Goal: Task Accomplishment & Management: Manage account settings

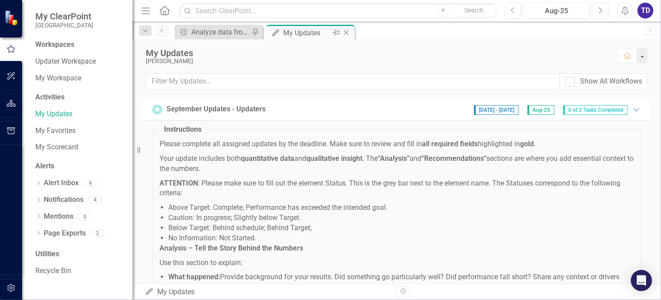
click at [302, 36] on div "My Updates" at bounding box center [306, 32] width 47 height 11
click at [302, 34] on div "My Updates" at bounding box center [306, 32] width 47 height 11
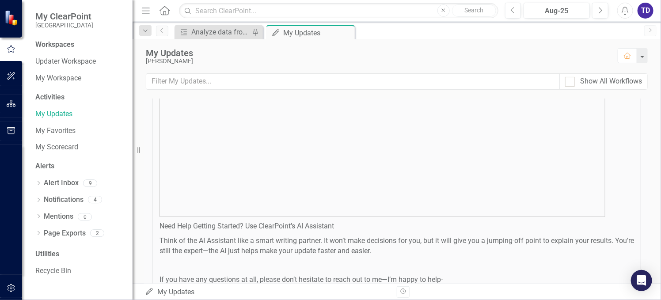
scroll to position [575, 0]
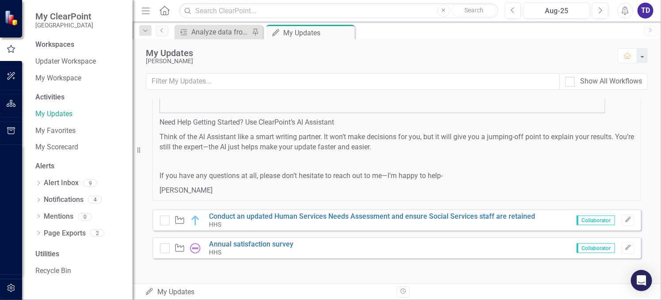
click at [149, 292] on icon "My Updates" at bounding box center [149, 291] width 9 height 7
click at [180, 292] on div "My Updates My Updates" at bounding box center [267, 292] width 245 height 10
click at [229, 221] on div "HHS" at bounding box center [373, 225] width 326 height 8
click at [242, 215] on link "Conduct an updated Human Services Needs Assessment and ensure Social Services s…" at bounding box center [373, 216] width 326 height 8
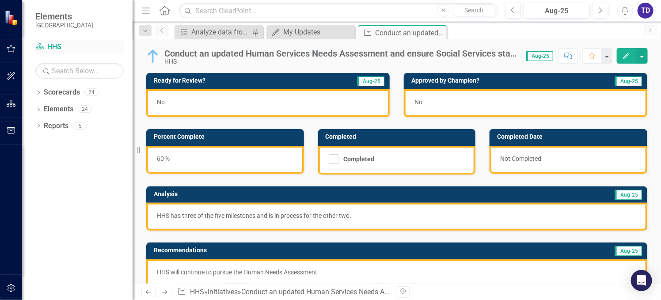
click at [53, 48] on link "Scorecard HHS" at bounding box center [79, 47] width 88 height 10
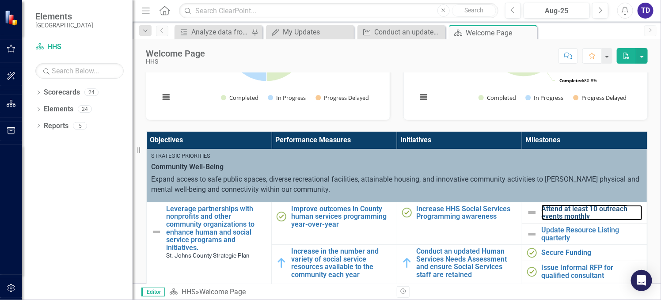
click at [588, 214] on link "Attend at least 10 outreach events monthly" at bounding box center [592, 212] width 101 height 15
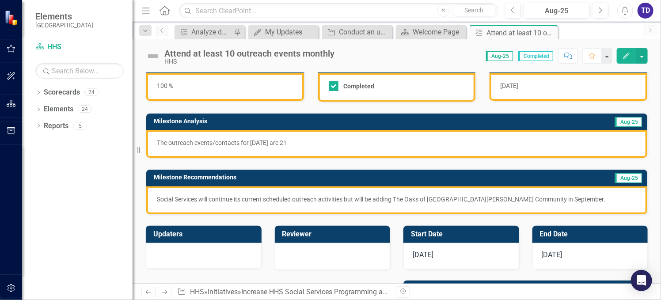
scroll to position [59, 0]
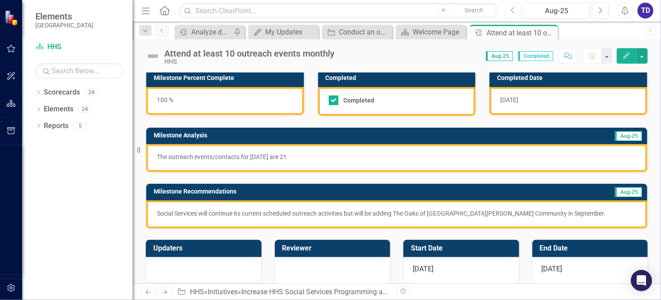
click at [513, 14] on icon "Previous" at bounding box center [513, 11] width 5 height 8
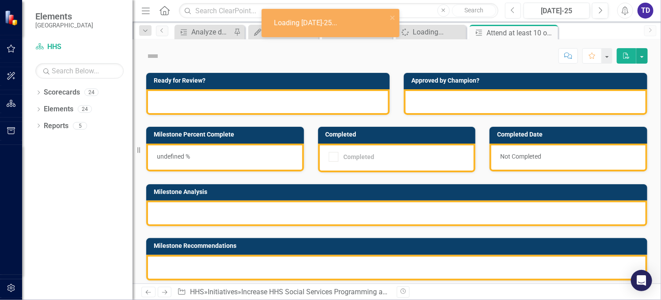
checkbox input "true"
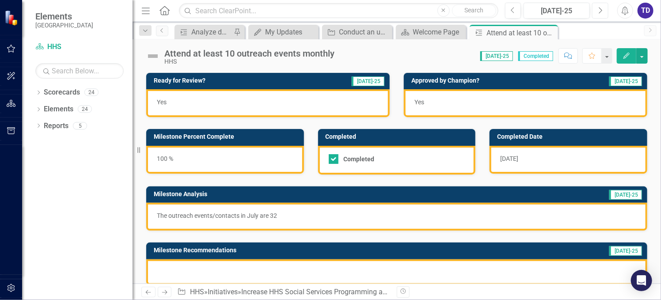
click at [600, 9] on icon "Next" at bounding box center [600, 11] width 5 height 8
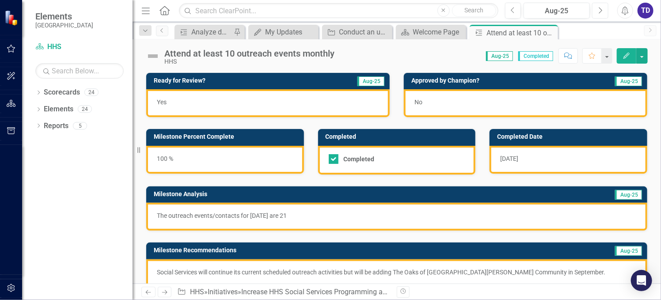
scroll to position [59, 0]
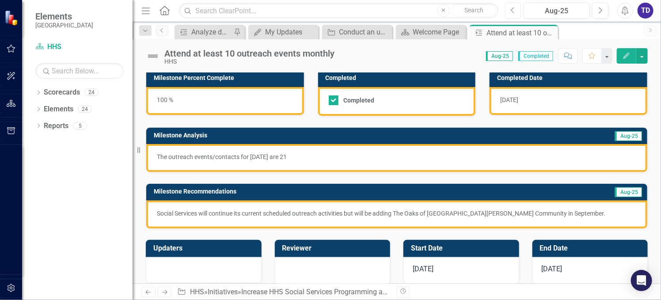
click at [518, 12] on button "Previous" at bounding box center [513, 11] width 16 height 16
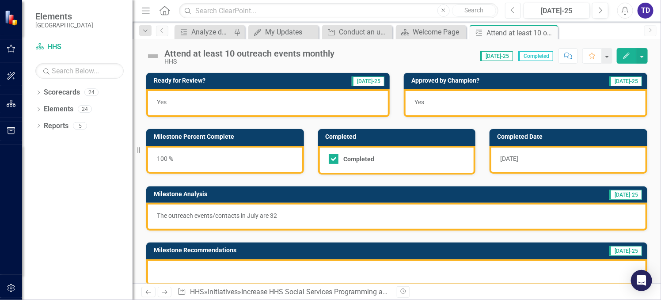
scroll to position [59, 0]
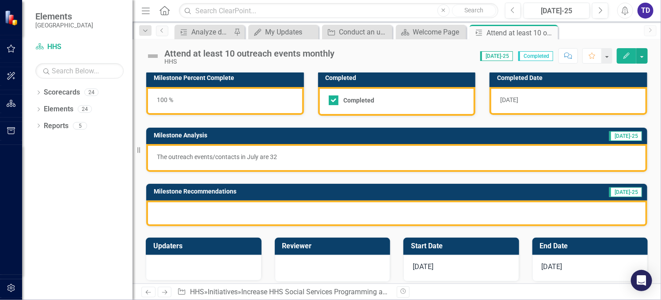
click at [245, 202] on div at bounding box center [396, 214] width 501 height 26
click at [253, 215] on div at bounding box center [396, 214] width 501 height 26
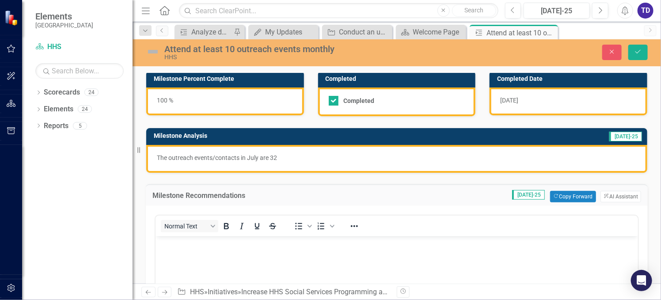
scroll to position [0, 0]
click at [266, 258] on body "Rich Text Area. Press ALT-0 for help." at bounding box center [396, 302] width 483 height 133
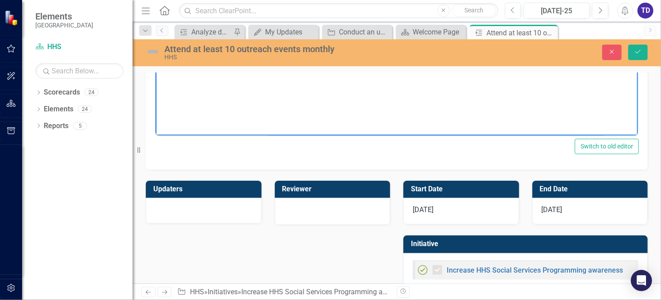
scroll to position [330, 0]
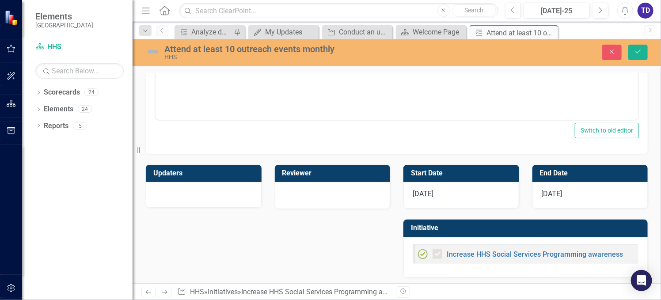
click at [434, 198] on div "[DATE]" at bounding box center [462, 195] width 116 height 27
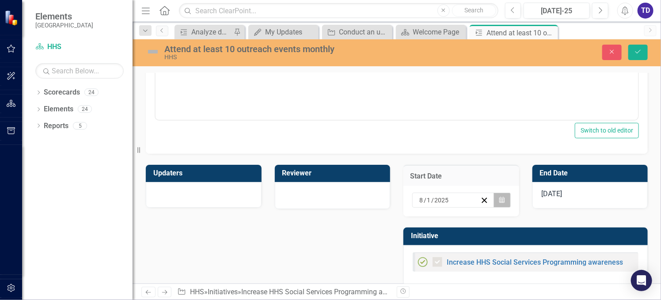
click at [500, 197] on icon "Calendar" at bounding box center [502, 200] width 5 height 6
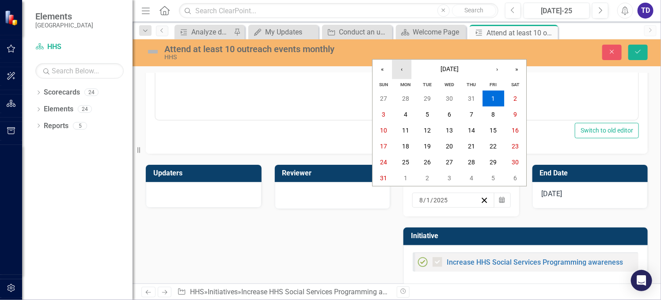
click at [404, 72] on button "‹" at bounding box center [401, 69] width 19 height 19
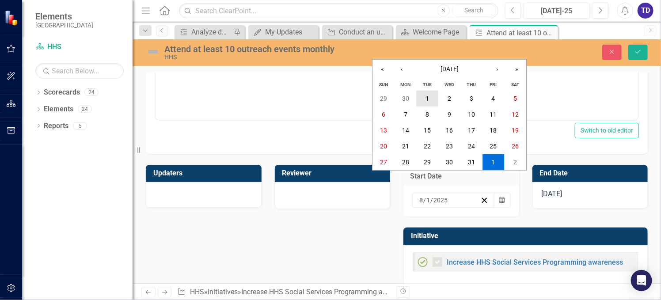
click at [424, 96] on button "1" at bounding box center [428, 99] width 22 height 16
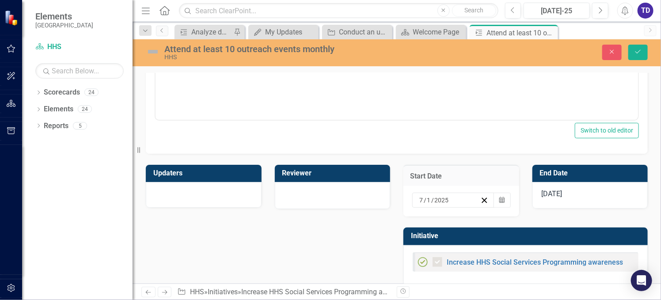
click at [552, 190] on span "[DATE]" at bounding box center [552, 194] width 21 height 8
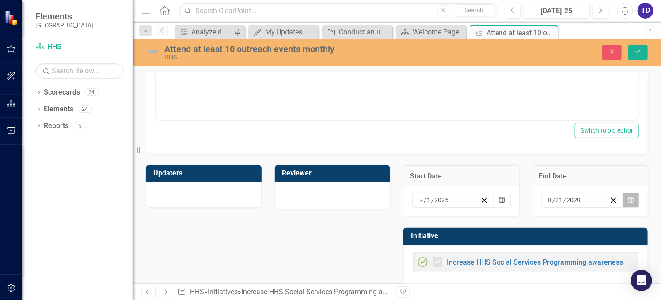
click at [629, 200] on icon "Calendar" at bounding box center [631, 200] width 5 height 6
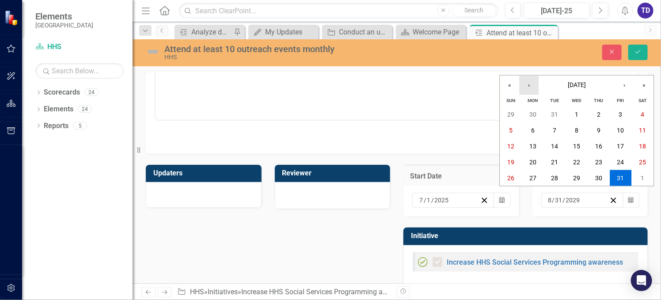
click at [531, 86] on button "‹" at bounding box center [529, 85] width 19 height 19
click at [553, 176] on abbr "31" at bounding box center [555, 178] width 7 height 7
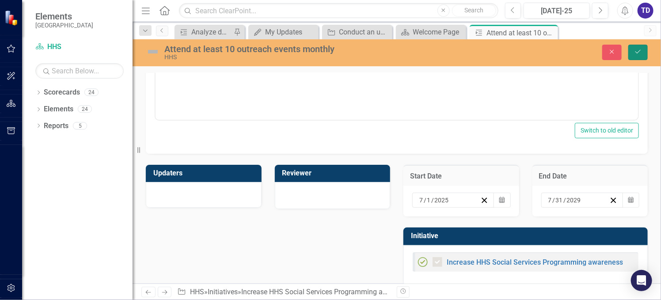
click at [641, 56] on button "Save" at bounding box center [638, 52] width 19 height 15
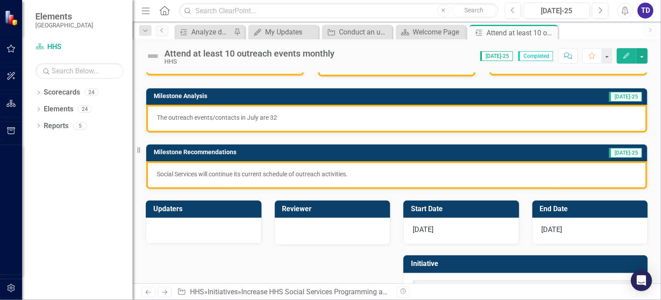
scroll to position [76, 0]
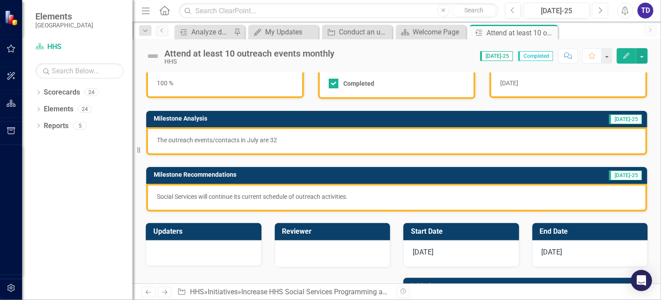
click at [597, 12] on button "Next" at bounding box center [601, 11] width 16 height 16
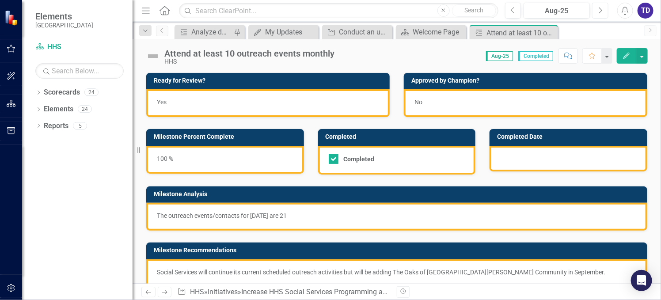
checkbox input "true"
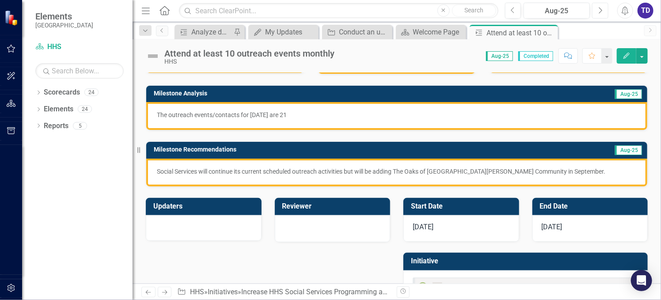
scroll to position [118, 0]
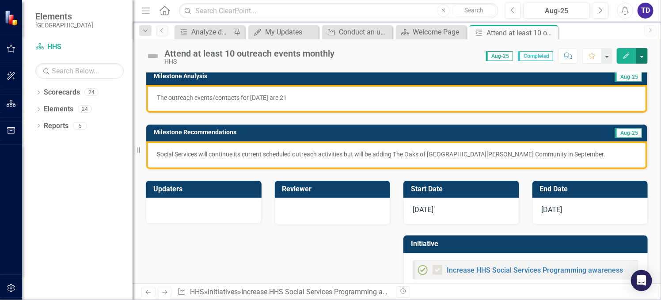
click at [643, 57] on button "button" at bounding box center [642, 55] width 11 height 15
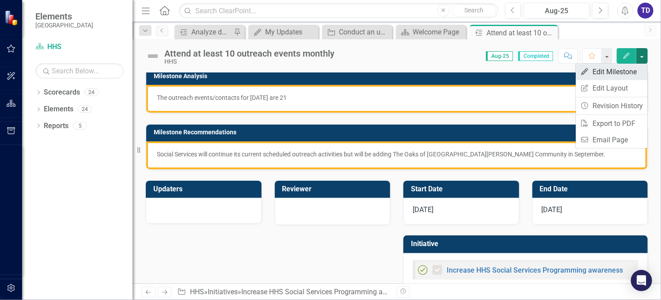
click at [640, 70] on link "Edit Edit Milestone" at bounding box center [612, 72] width 72 height 16
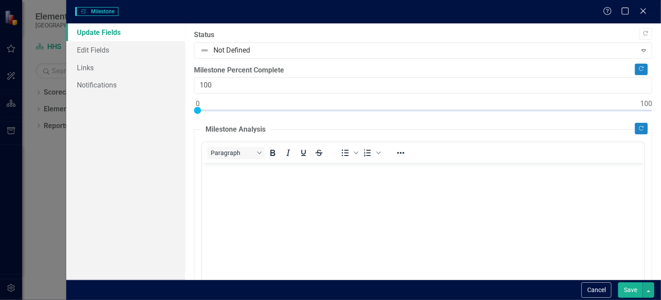
checkbox input "true"
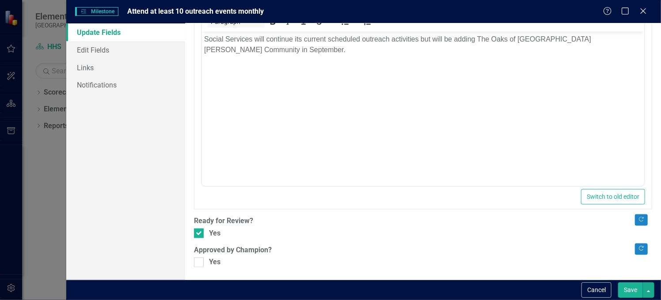
scroll to position [295, 0]
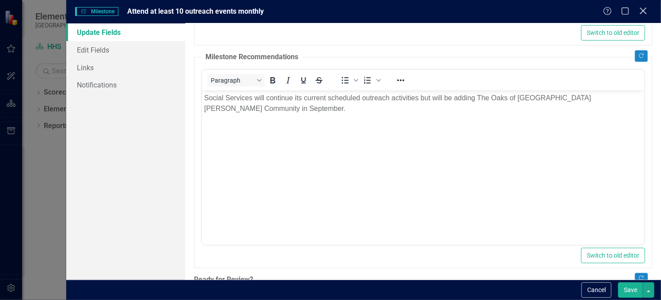
click at [646, 11] on icon "Close" at bounding box center [643, 11] width 11 height 8
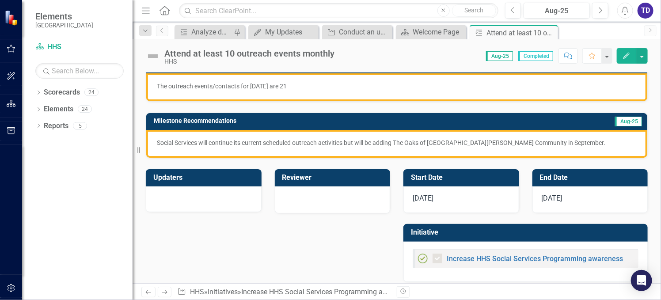
scroll to position [134, 0]
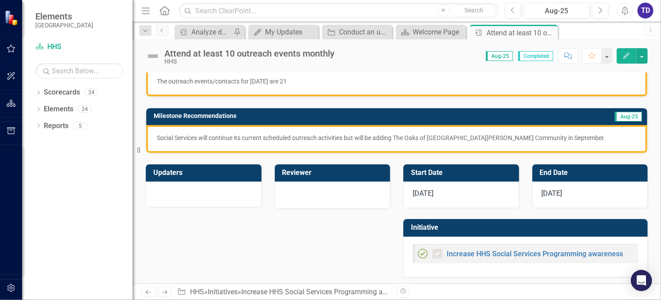
click at [422, 193] on span "[DATE]" at bounding box center [423, 193] width 21 height 8
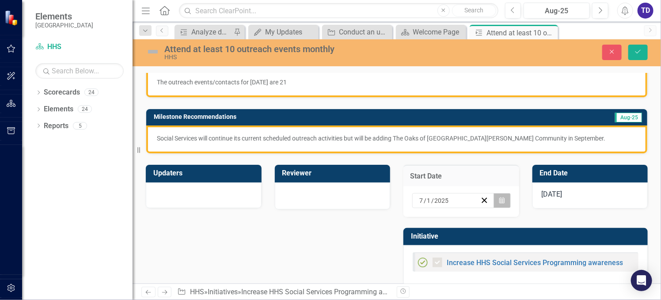
click at [500, 198] on icon "Calendar" at bounding box center [502, 201] width 5 height 6
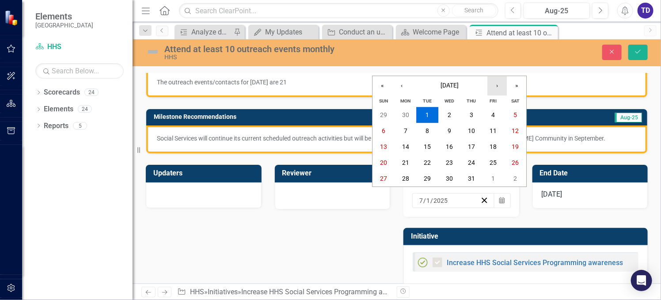
click at [500, 85] on button "›" at bounding box center [497, 85] width 19 height 19
click at [494, 115] on abbr "1" at bounding box center [494, 115] width 4 height 7
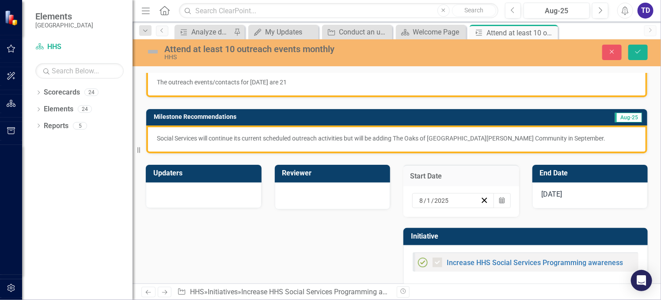
click at [548, 192] on span "[DATE]" at bounding box center [552, 194] width 21 height 8
click at [547, 192] on span "[DATE]" at bounding box center [552, 194] width 21 height 8
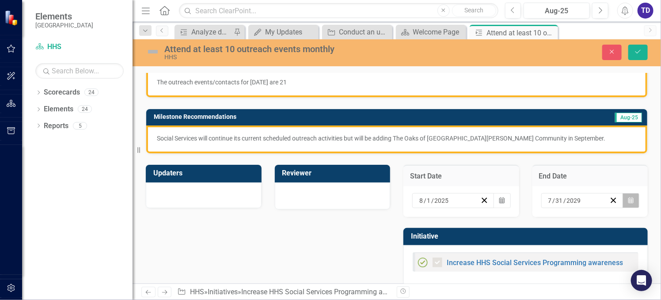
click at [628, 196] on button "Calendar" at bounding box center [631, 200] width 17 height 15
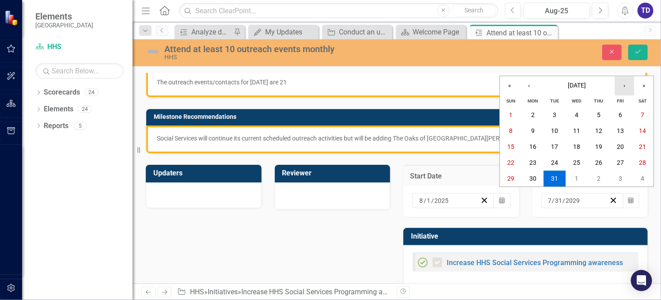
click at [624, 87] on button "›" at bounding box center [624, 85] width 19 height 19
click at [619, 181] on abbr "31" at bounding box center [621, 179] width 7 height 7
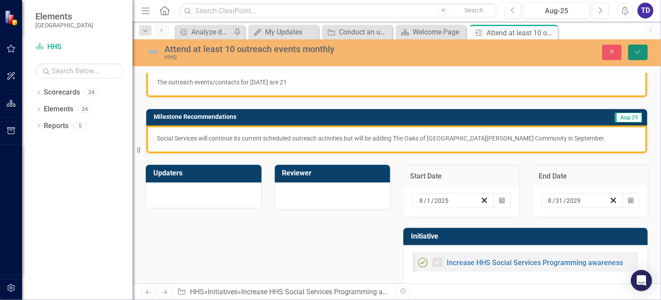
click at [642, 54] on icon "Save" at bounding box center [639, 52] width 8 height 6
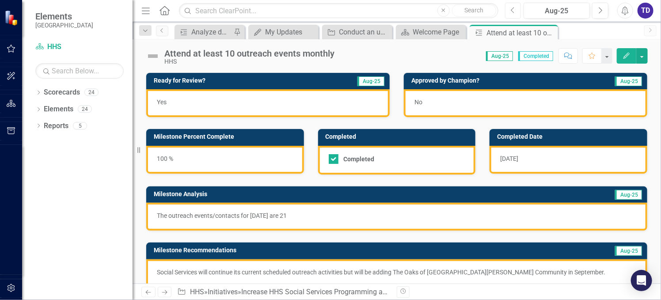
click at [513, 10] on icon "Previous" at bounding box center [513, 11] width 5 height 8
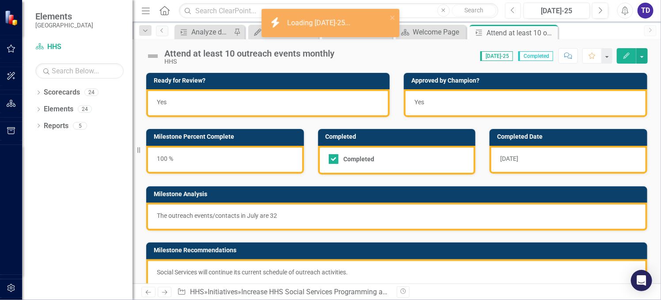
checkbox input "true"
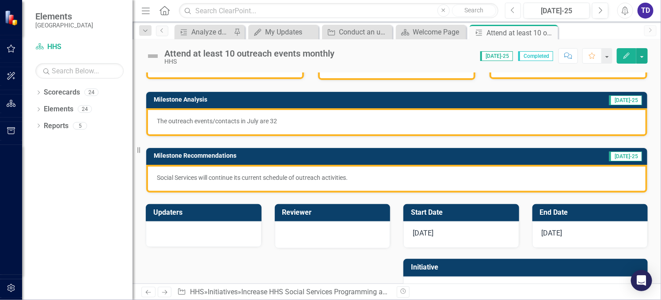
scroll to position [134, 0]
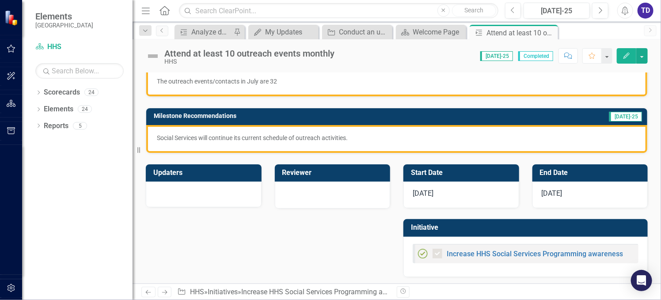
click at [477, 248] on div "Increase HHS Social Services Programming awareness" at bounding box center [521, 253] width 206 height 11
click at [482, 252] on link "Increase HHS Social Services Programming awareness" at bounding box center [535, 254] width 176 height 8
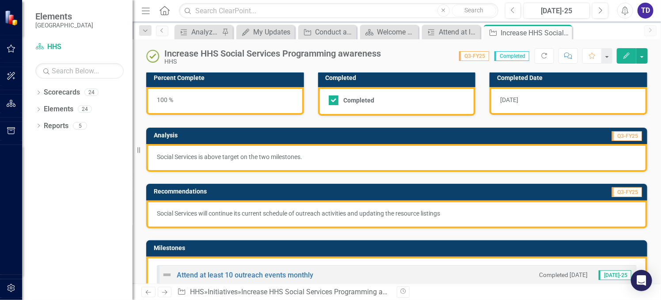
scroll to position [118, 0]
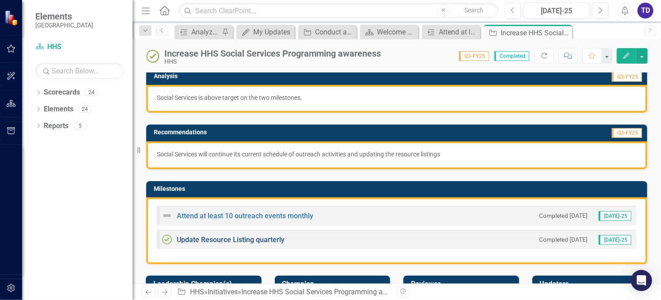
click at [235, 239] on link "Update Resource Listing quarterly" at bounding box center [231, 240] width 108 height 8
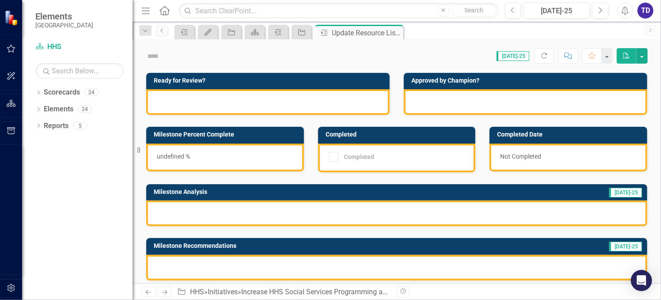
checkbox input "true"
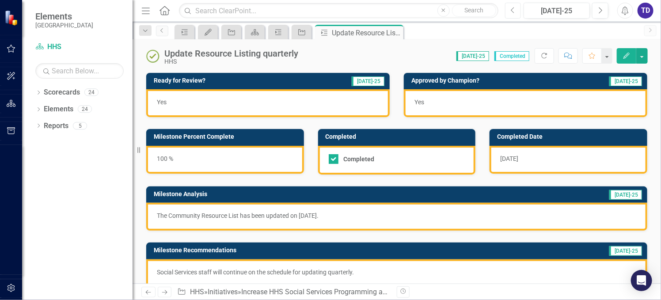
click at [516, 8] on button "Previous" at bounding box center [513, 11] width 16 height 16
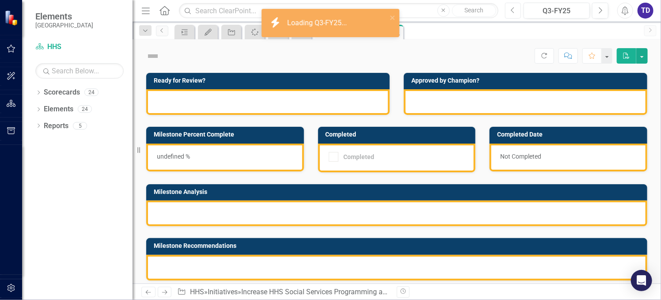
checkbox input "true"
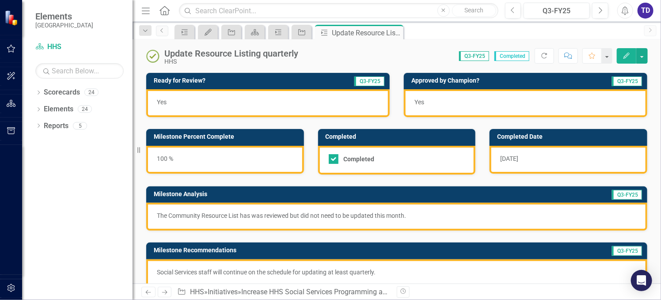
click at [413, 212] on p "The Community Resource List has was reviewed but did not need to be updated thi…" at bounding box center [397, 215] width 480 height 9
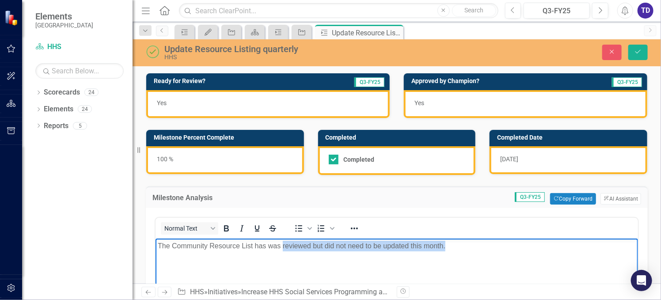
drag, startPoint x: 460, startPoint y: 248, endPoint x: 283, endPoint y: 256, distance: 177.1
click at [283, 256] on body "The Community Resource List has was reviewed but did not need to be updated thi…" at bounding box center [396, 305] width 483 height 133
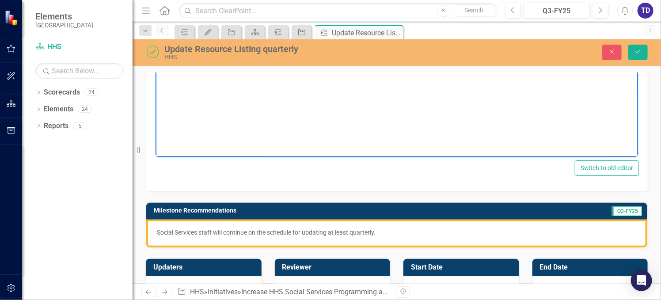
scroll to position [330, 0]
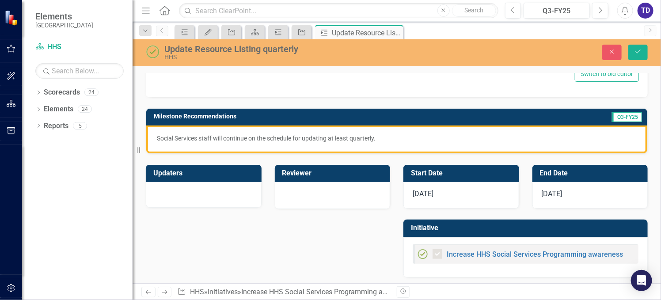
click at [431, 190] on span "[DATE]" at bounding box center [423, 194] width 21 height 8
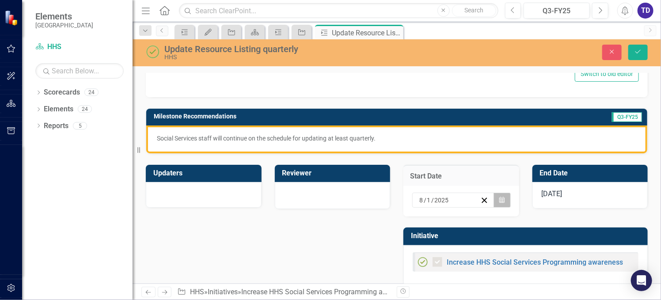
click at [500, 199] on icon "button" at bounding box center [502, 200] width 5 height 6
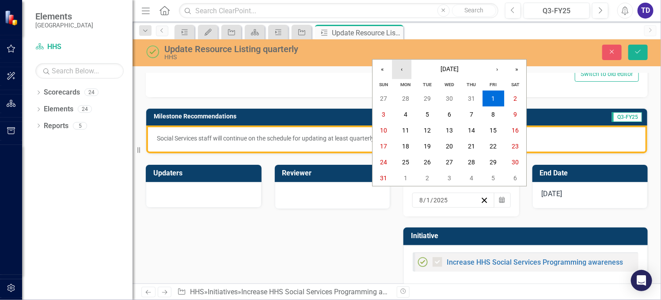
click at [399, 72] on button "‹" at bounding box center [401, 69] width 19 height 19
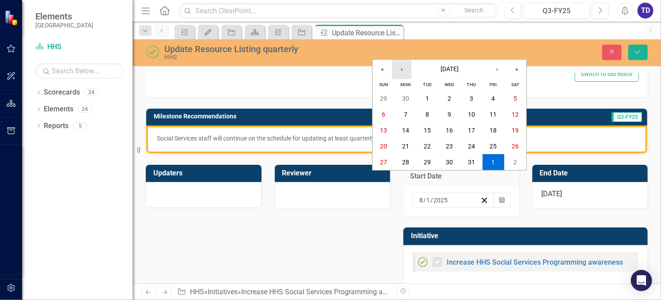
click at [399, 74] on button "‹" at bounding box center [401, 69] width 19 height 19
click at [430, 100] on button "1" at bounding box center [428, 99] width 22 height 16
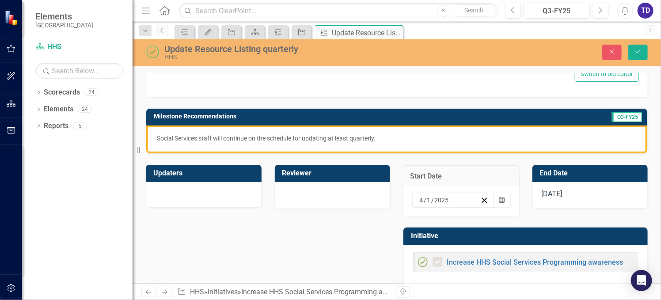
click at [584, 193] on div "[DATE]" at bounding box center [591, 195] width 116 height 27
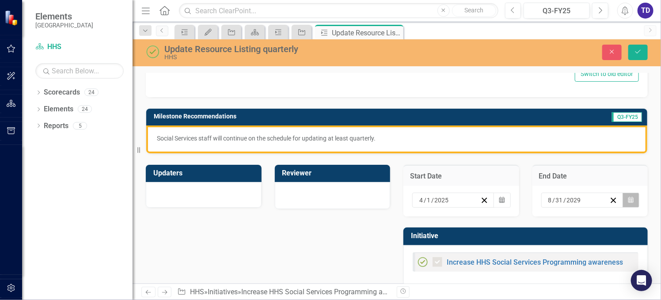
click at [629, 197] on icon "Calendar" at bounding box center [631, 200] width 5 height 6
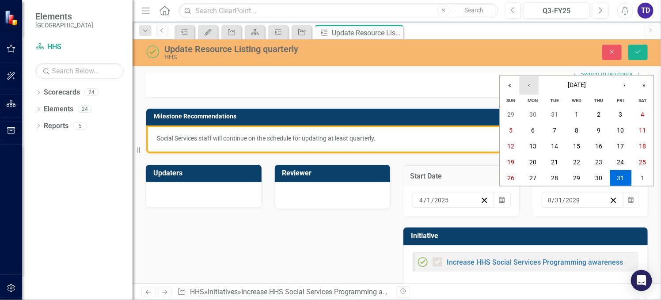
click at [526, 85] on button "‹" at bounding box center [529, 85] width 19 height 19
click at [525, 85] on button "‹" at bounding box center [529, 85] width 19 height 19
click at [637, 177] on button "30" at bounding box center [643, 178] width 22 height 16
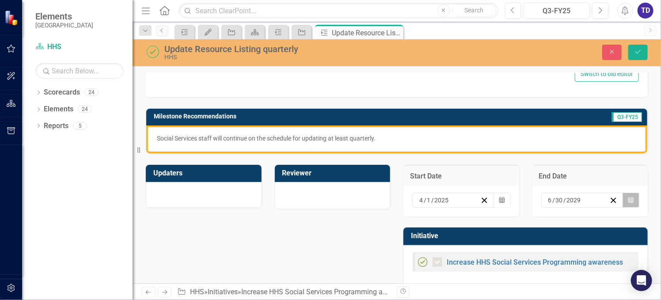
click at [629, 197] on icon "Calendar" at bounding box center [631, 200] width 5 height 6
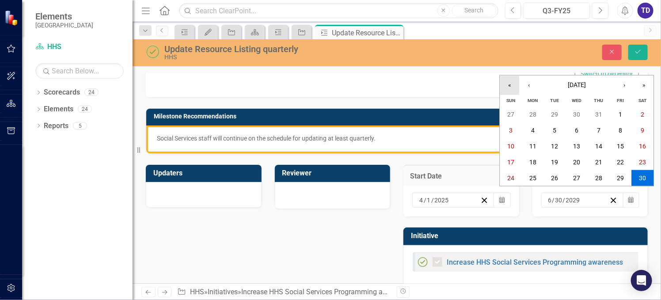
click at [508, 88] on button "«" at bounding box center [510, 85] width 19 height 19
click at [535, 180] on abbr "30" at bounding box center [533, 178] width 7 height 7
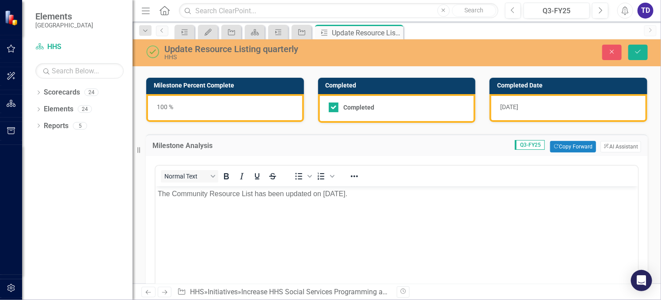
scroll to position [35, 0]
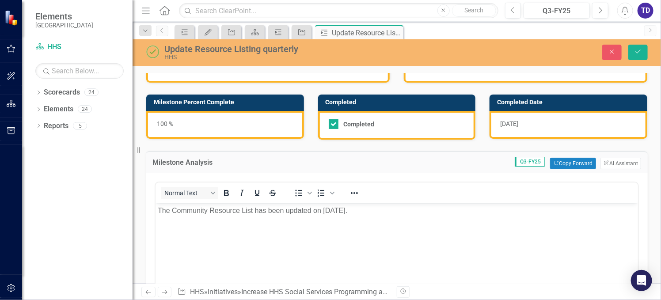
click at [534, 124] on div "[DATE]" at bounding box center [569, 125] width 158 height 28
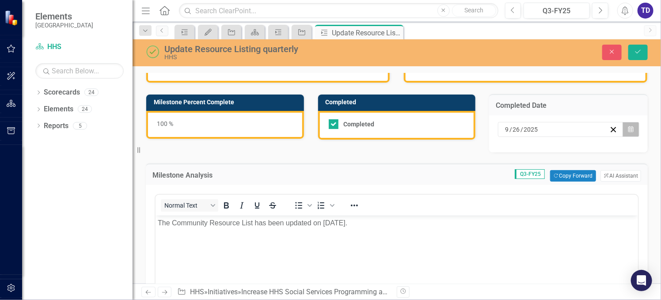
click at [629, 128] on icon "Calendar" at bounding box center [631, 129] width 5 height 6
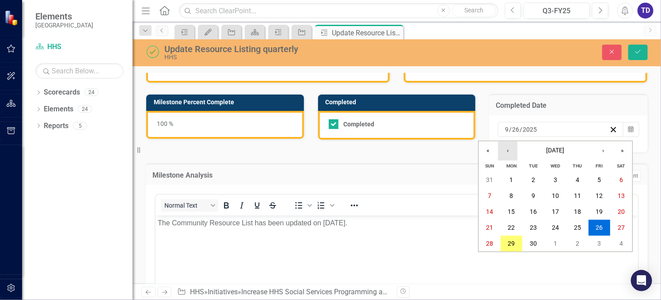
click at [510, 153] on button "‹" at bounding box center [507, 150] width 19 height 19
click at [520, 242] on button "30" at bounding box center [512, 244] width 22 height 16
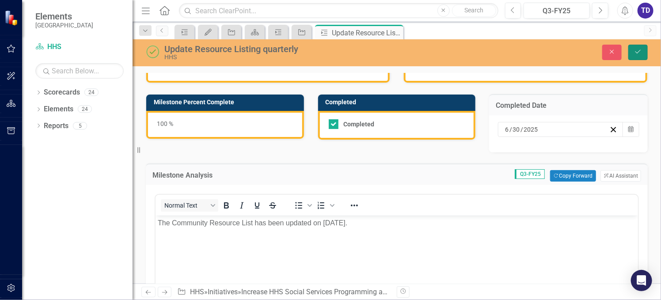
click at [641, 51] on icon "Save" at bounding box center [639, 52] width 8 height 6
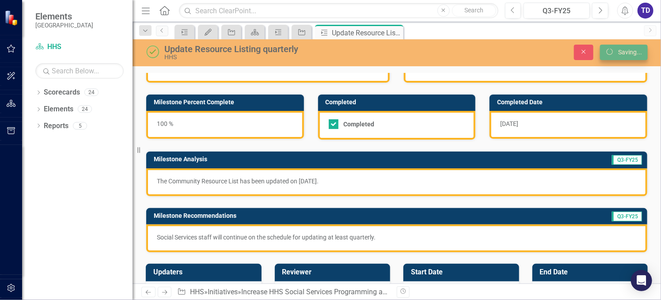
checkbox input "true"
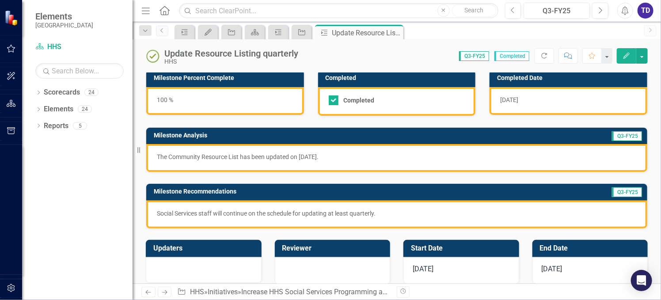
scroll to position [118, 0]
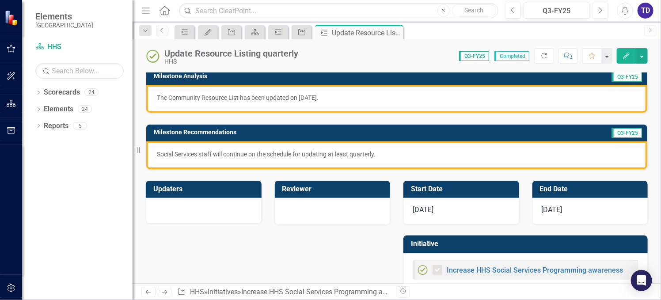
click at [600, 13] on icon "button" at bounding box center [602, 10] width 4 height 6
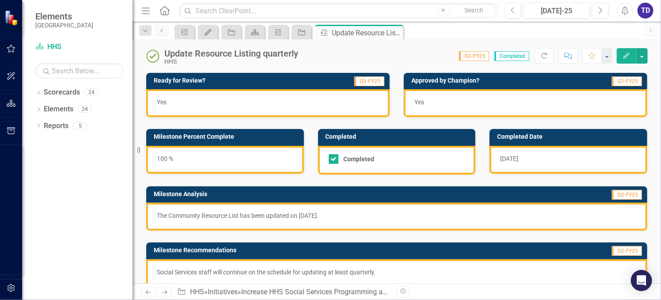
click at [344, 217] on p "The Community Resource List has been updated on [DATE]." at bounding box center [397, 215] width 480 height 9
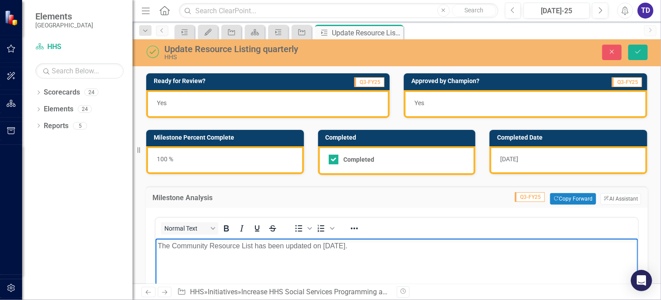
drag, startPoint x: 368, startPoint y: 249, endPoint x: 325, endPoint y: 244, distance: 44.1
click at [325, 244] on p "The Community Resource List has been updated on [DATE]." at bounding box center [396, 246] width 478 height 11
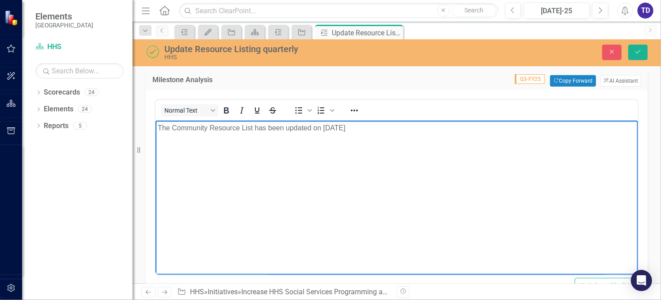
scroll to position [59, 0]
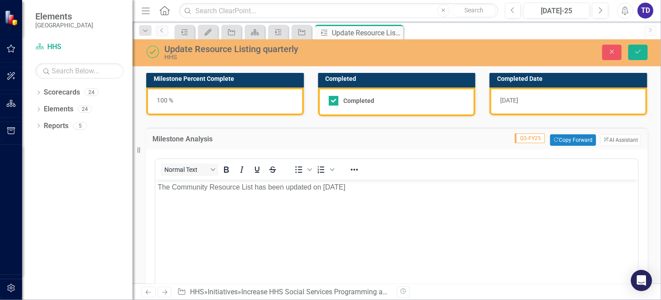
click at [530, 98] on div "[DATE]" at bounding box center [569, 102] width 158 height 28
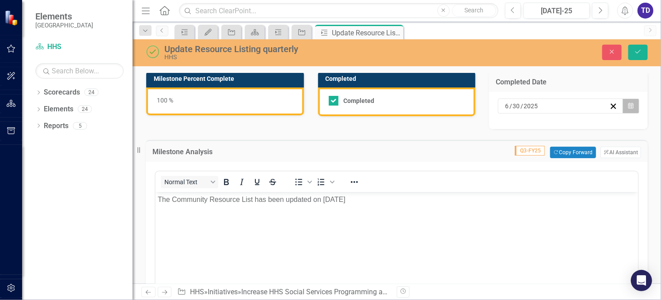
click at [629, 104] on icon "Calendar" at bounding box center [631, 106] width 5 height 6
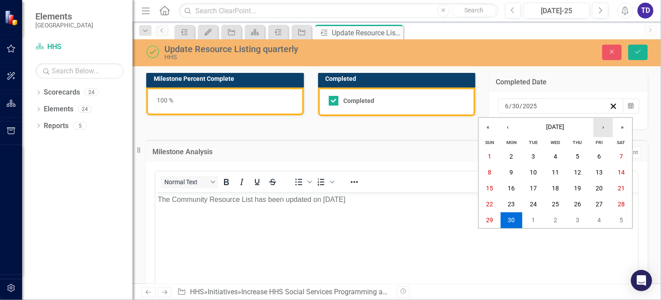
click at [604, 129] on button "›" at bounding box center [603, 127] width 19 height 19
click at [602, 157] on button "1" at bounding box center [600, 157] width 22 height 16
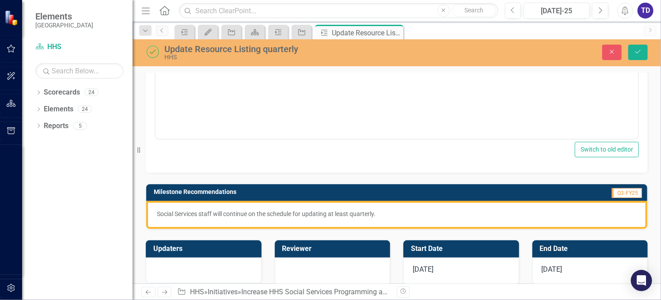
scroll to position [294, 0]
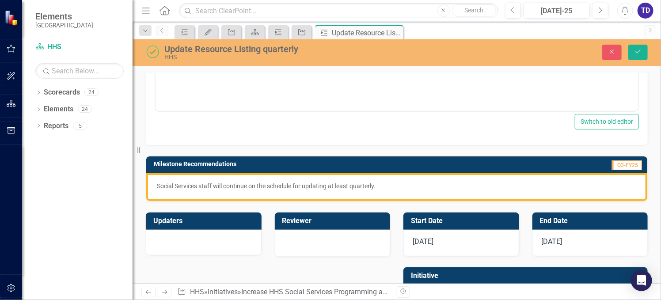
click at [440, 241] on div "[DATE]" at bounding box center [462, 243] width 116 height 27
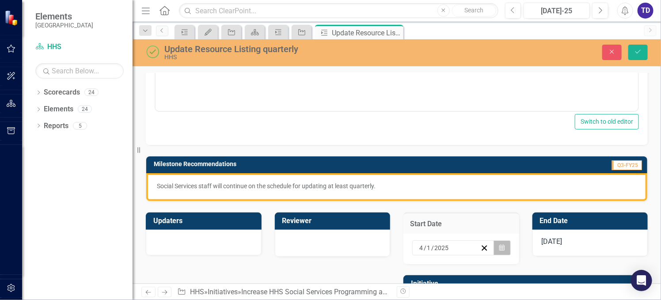
click at [500, 245] on icon "button" at bounding box center [502, 248] width 5 height 6
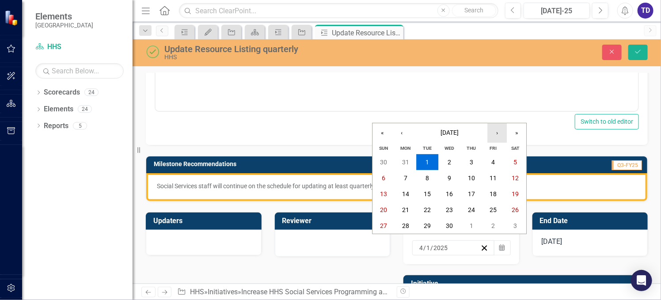
click at [499, 133] on button "›" at bounding box center [497, 132] width 19 height 19
click at [425, 164] on button "1" at bounding box center [428, 162] width 22 height 16
click at [425, 164] on h3 "Milestone Recommendations" at bounding box center [332, 164] width 356 height 7
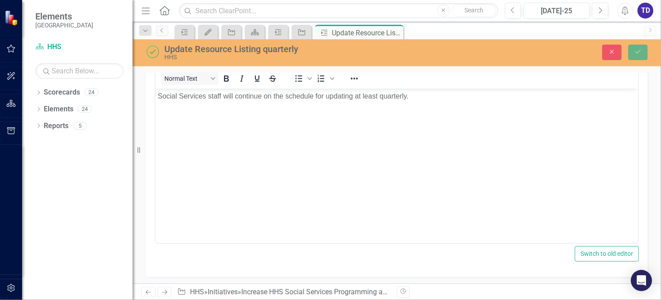
scroll to position [471, 0]
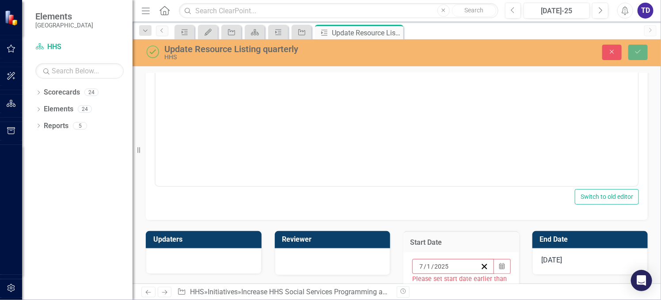
click at [553, 256] on span "[DATE]" at bounding box center [552, 260] width 21 height 8
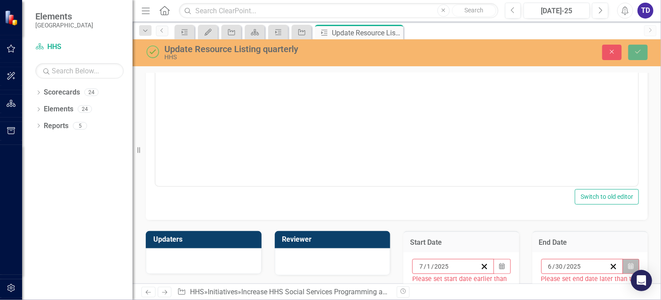
click at [629, 264] on icon "Calendar" at bounding box center [631, 267] width 5 height 6
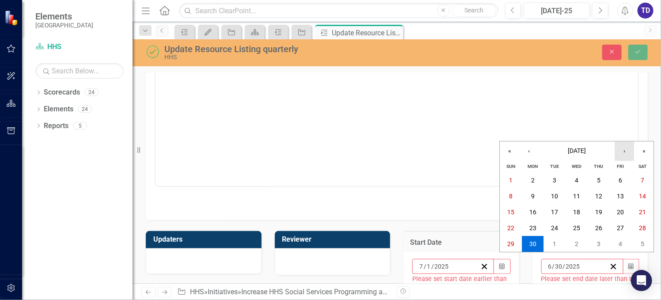
click at [626, 149] on button "›" at bounding box center [624, 150] width 19 height 19
click at [602, 241] on abbr "31" at bounding box center [599, 244] width 7 height 7
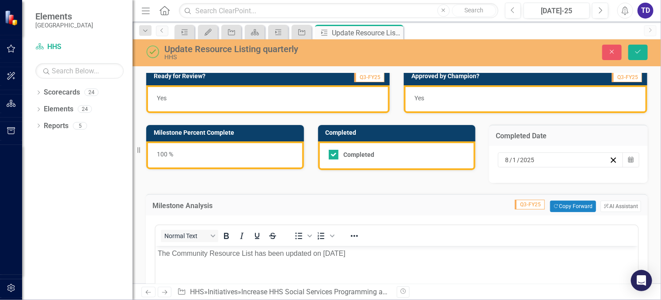
scroll to position [0, 0]
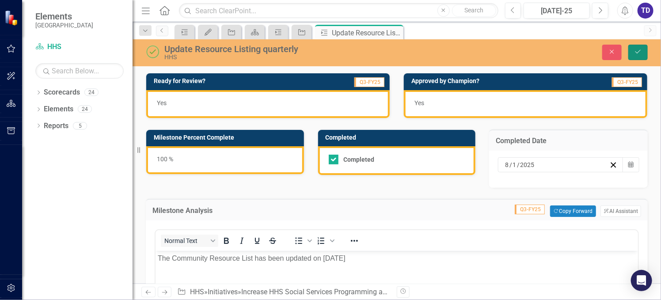
click at [640, 51] on icon "Save" at bounding box center [639, 52] width 8 height 6
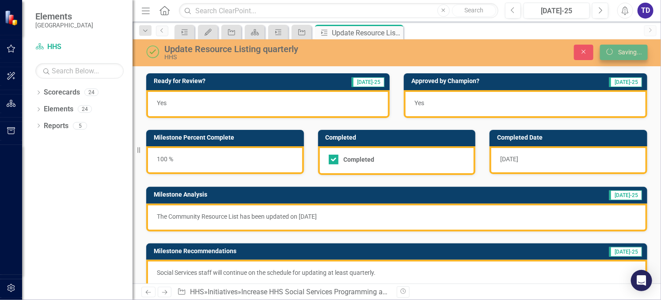
checkbox input "false"
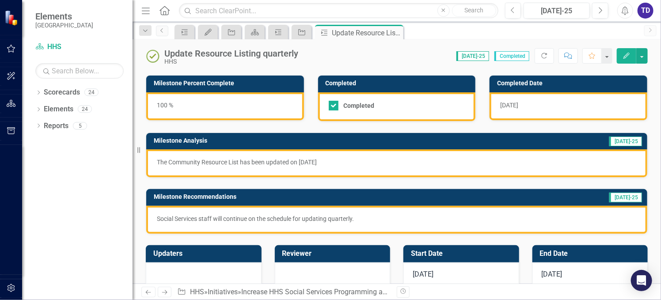
scroll to position [118, 0]
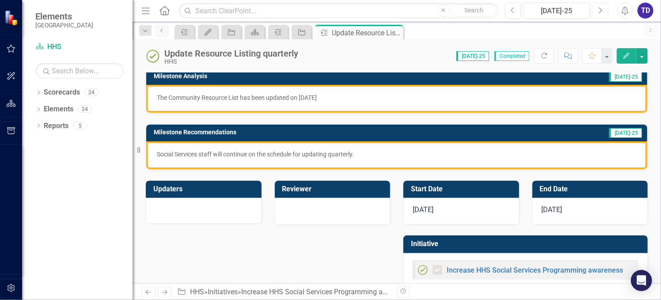
click at [599, 11] on icon "Next" at bounding box center [600, 11] width 5 height 8
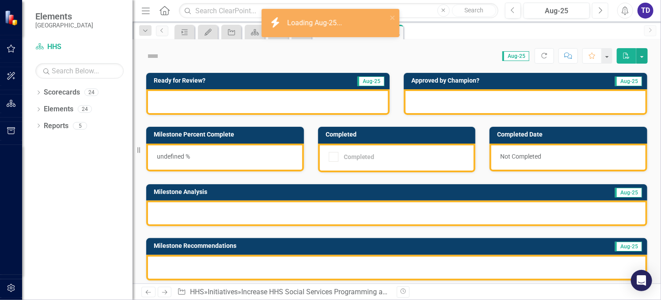
checkbox input "true"
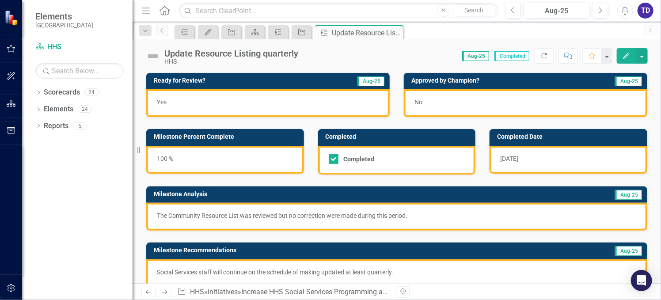
click at [525, 158] on div "[DATE]" at bounding box center [569, 160] width 158 height 28
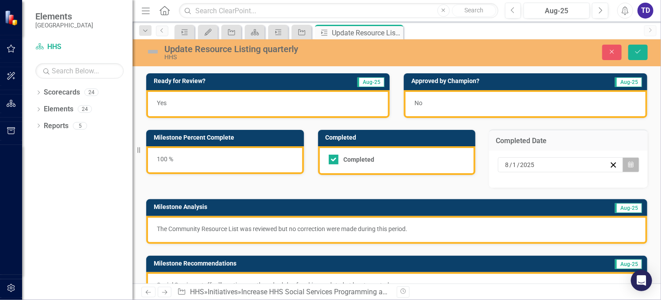
click at [629, 164] on icon "Calendar" at bounding box center [631, 165] width 5 height 6
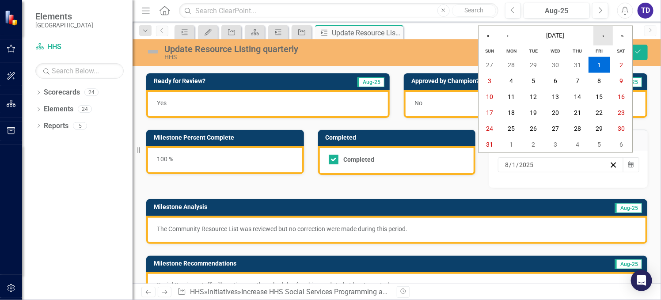
click at [603, 37] on button "›" at bounding box center [603, 35] width 19 height 19
click at [516, 129] on button "29" at bounding box center [512, 129] width 22 height 16
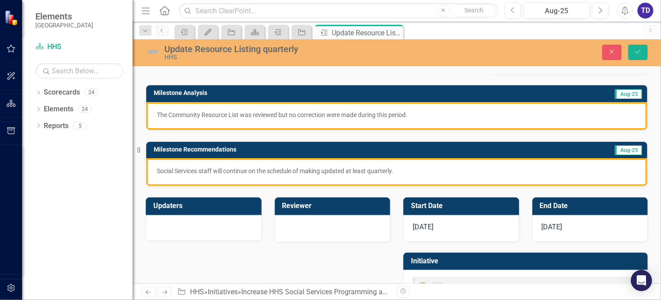
scroll to position [118, 0]
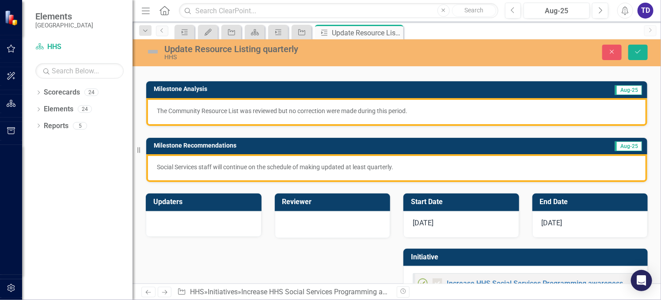
click at [435, 224] on div "[DATE]" at bounding box center [462, 224] width 116 height 27
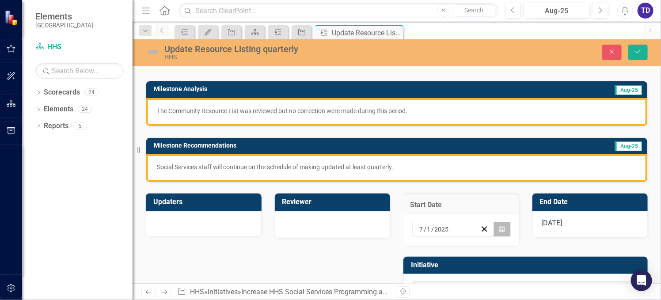
click at [500, 228] on icon "Calendar" at bounding box center [502, 229] width 5 height 6
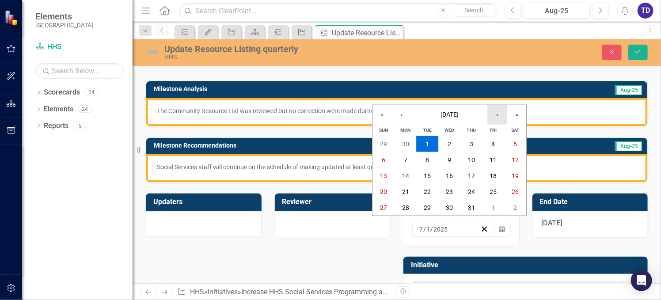
click at [497, 116] on button "›" at bounding box center [497, 114] width 19 height 19
click at [492, 145] on abbr "1" at bounding box center [494, 144] width 4 height 7
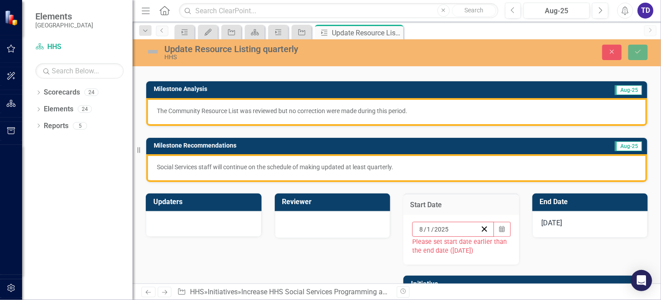
click at [545, 222] on span "[DATE]" at bounding box center [552, 223] width 21 height 8
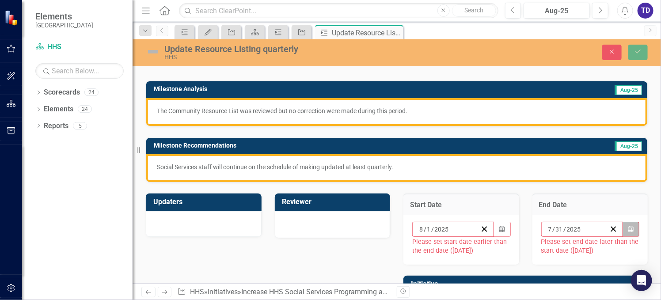
click at [630, 226] on button "Calendar" at bounding box center [631, 229] width 17 height 15
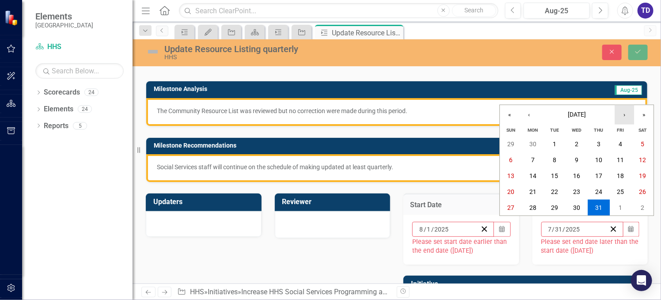
click at [624, 113] on button "›" at bounding box center [624, 114] width 19 height 19
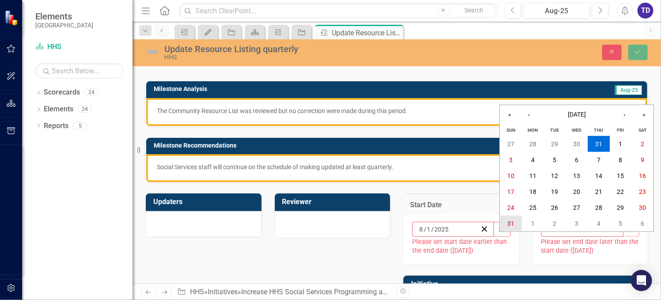
click at [507, 224] on button "31" at bounding box center [512, 224] width 22 height 16
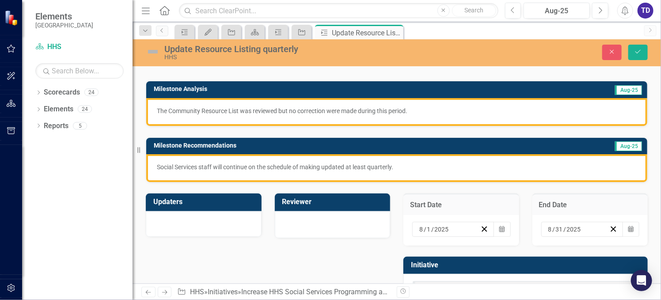
scroll to position [155, 0]
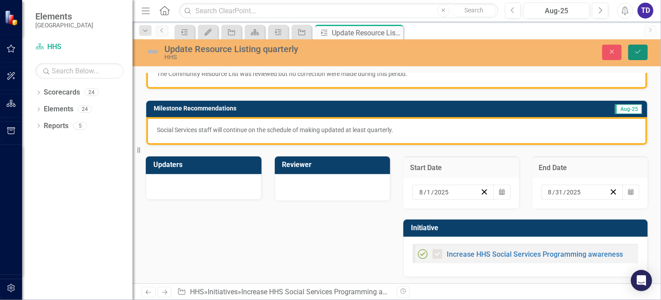
click at [634, 54] on button "Save" at bounding box center [638, 52] width 19 height 15
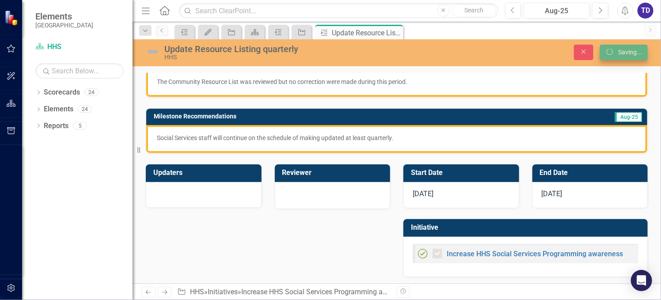
checkbox input "false"
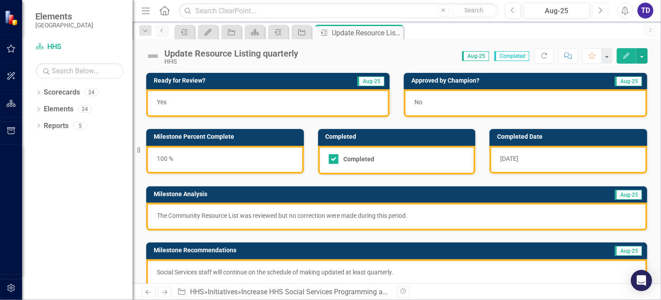
click at [604, 11] on button "Next" at bounding box center [601, 11] width 16 height 16
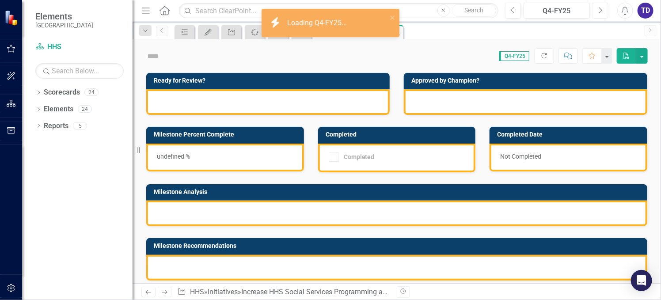
checkbox input "true"
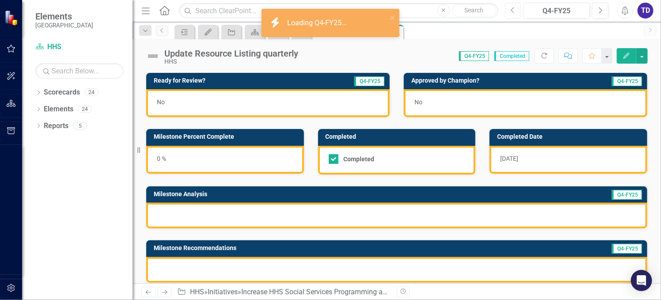
click at [517, 14] on button "Previous" at bounding box center [513, 11] width 16 height 16
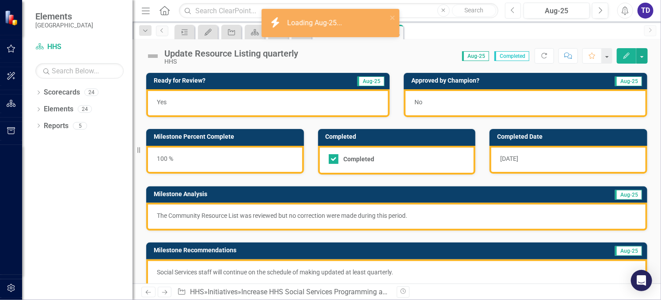
click at [517, 14] on button "Previous" at bounding box center [513, 11] width 16 height 16
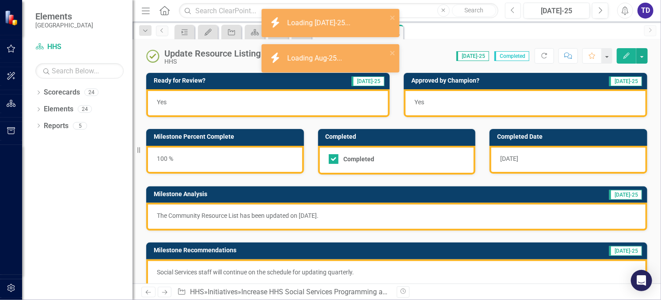
checkbox input "true"
click at [517, 14] on button "Previous" at bounding box center [513, 11] width 16 height 16
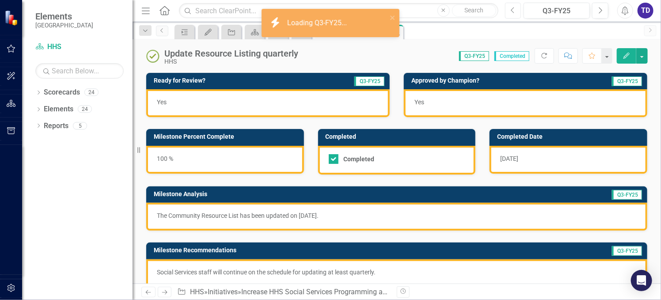
click at [517, 14] on button "Previous" at bounding box center [513, 11] width 16 height 16
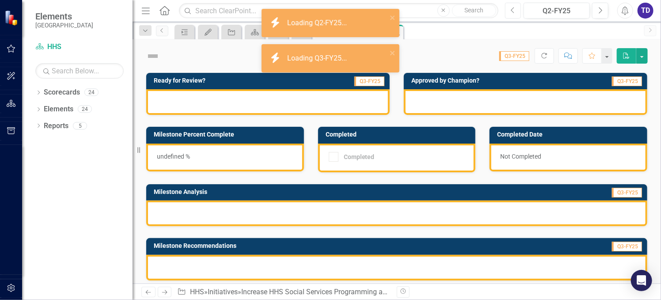
checkbox input "true"
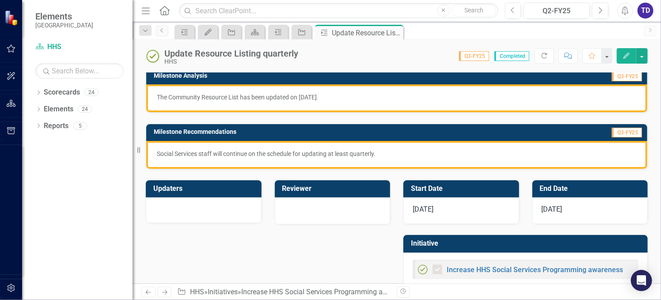
scroll to position [134, 0]
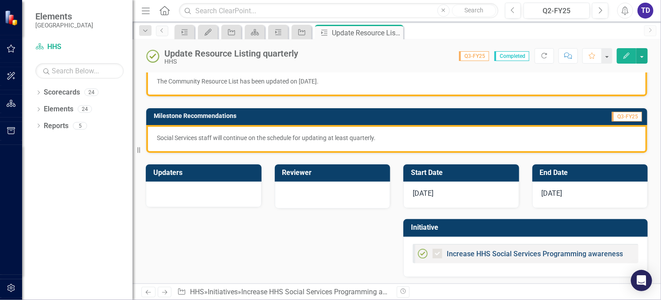
click at [460, 250] on link "Increase HHS Social Services Programming awareness" at bounding box center [535, 254] width 176 height 8
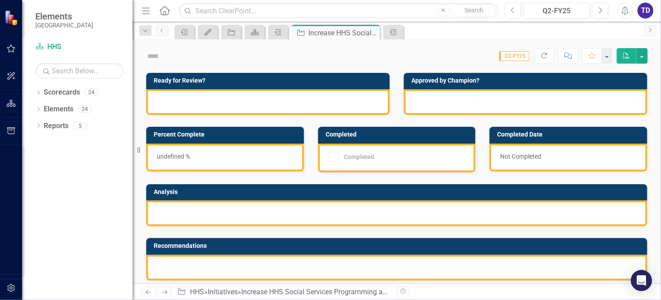
checkbox input "true"
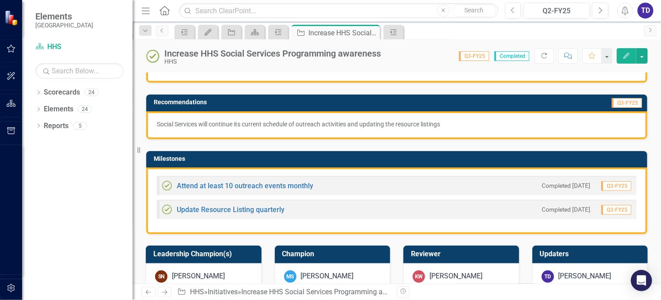
scroll to position [77, 0]
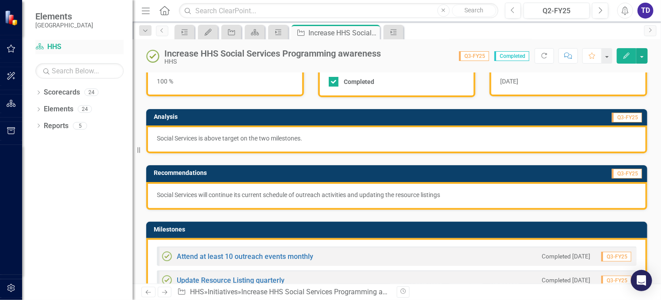
click at [45, 47] on link "Scorecard HHS" at bounding box center [79, 47] width 88 height 10
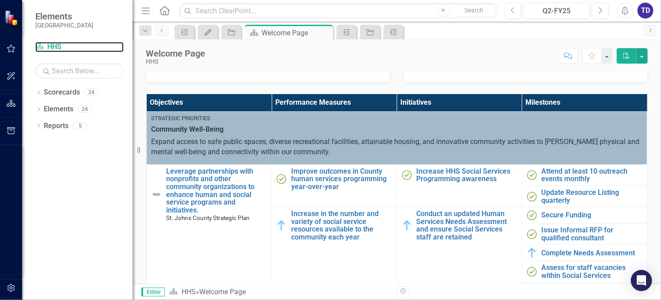
scroll to position [294, 0]
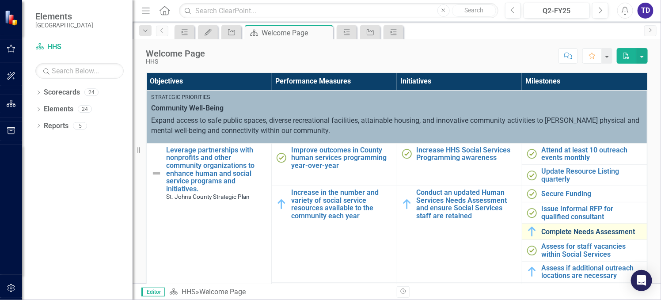
click at [558, 230] on link "Complete Needs Assessment" at bounding box center [592, 232] width 101 height 8
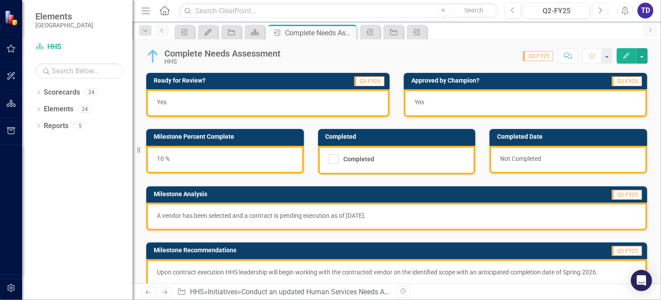
click at [607, 13] on button "Next" at bounding box center [601, 11] width 16 height 16
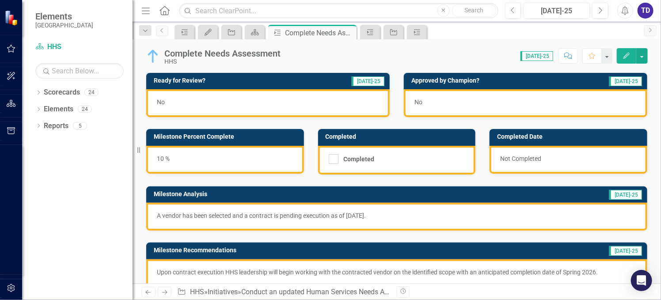
drag, startPoint x: 114, startPoint y: 42, endPoint x: 111, endPoint y: 34, distance: 9.1
click at [57, 44] on link "Scorecard HHS" at bounding box center [79, 47] width 88 height 10
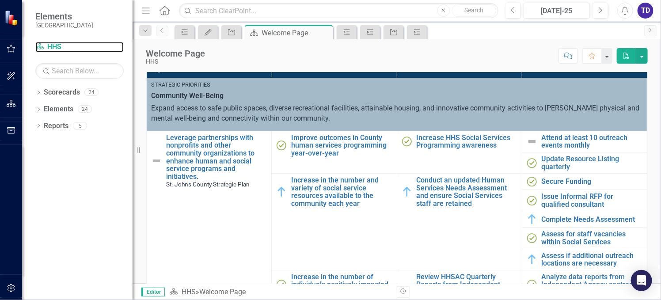
scroll to position [331, 0]
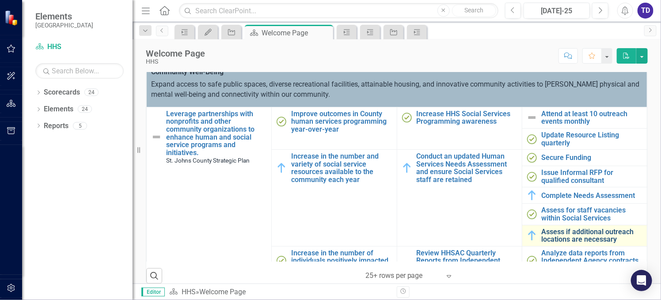
click at [560, 232] on link "Assess if additional outreach locations are necessary" at bounding box center [592, 235] width 101 height 15
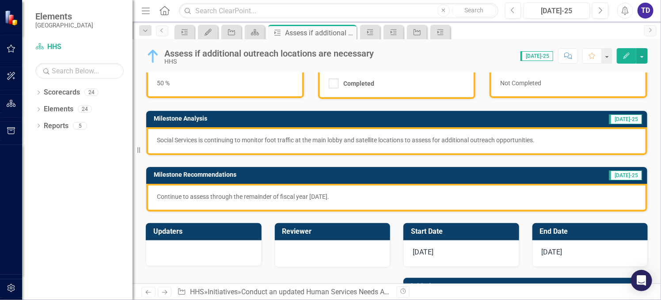
scroll to position [17, 0]
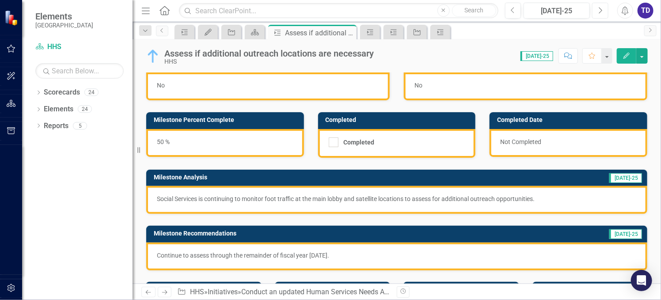
click at [603, 10] on icon "button" at bounding box center [602, 10] width 4 height 6
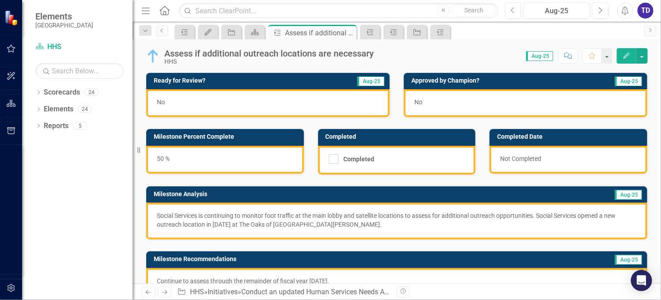
click at [583, 217] on p "Social Services is continuing to monitor foot traffic at the main lobby and sat…" at bounding box center [397, 220] width 480 height 18
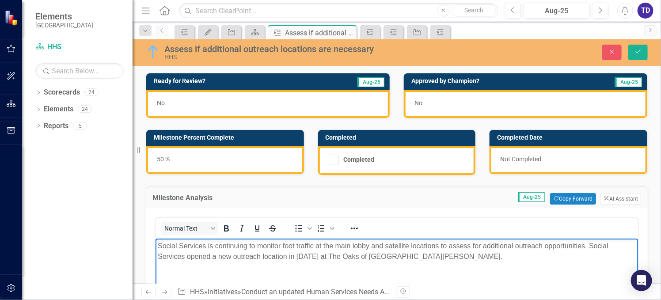
click at [187, 258] on p "Social Services is continuing to monitor foot traffic at the main lobby and sat…" at bounding box center [396, 251] width 478 height 21
click at [241, 159] on div "50 %" at bounding box center [225, 160] width 158 height 28
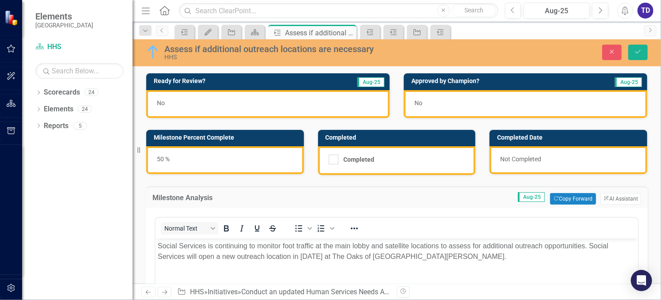
click at [162, 158] on div "50 %" at bounding box center [225, 160] width 158 height 28
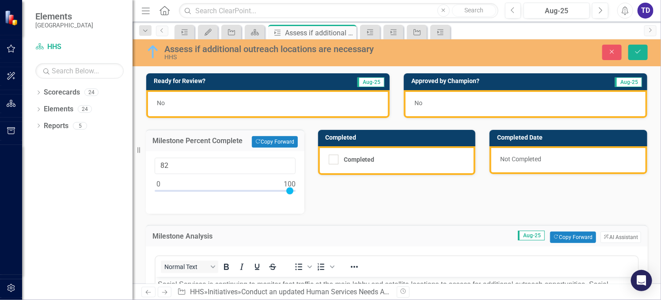
type input "100"
drag, startPoint x: 225, startPoint y: 189, endPoint x: 300, endPoint y: 181, distance: 76.0
click at [300, 181] on div "100" at bounding box center [225, 182] width 159 height 63
click at [333, 160] on div at bounding box center [334, 160] width 10 height 10
click at [333, 160] on input "Completed" at bounding box center [332, 158] width 6 height 6
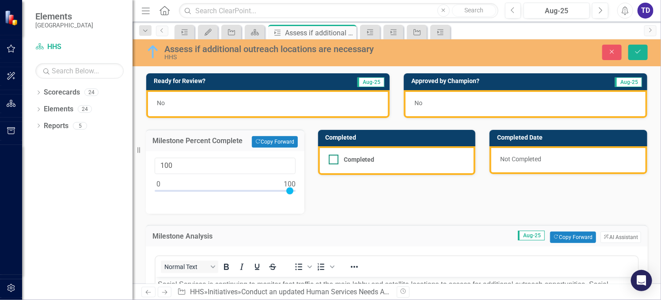
checkbox input "true"
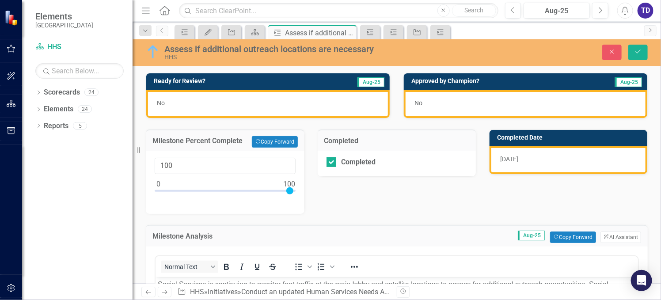
click at [278, 105] on div "No" at bounding box center [268, 104] width 244 height 28
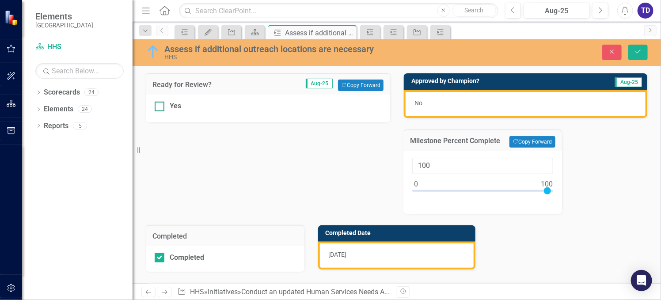
click at [163, 106] on div at bounding box center [160, 107] width 10 height 10
click at [161, 106] on input "Yes" at bounding box center [158, 105] width 6 height 6
checkbox input "true"
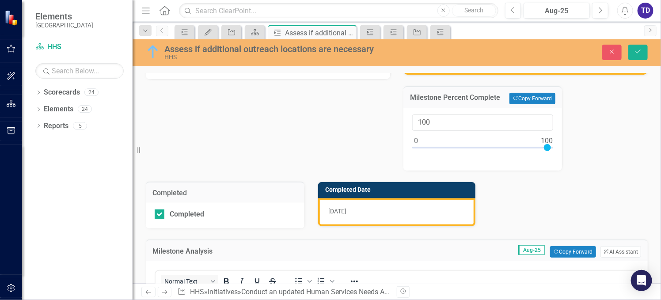
scroll to position [59, 0]
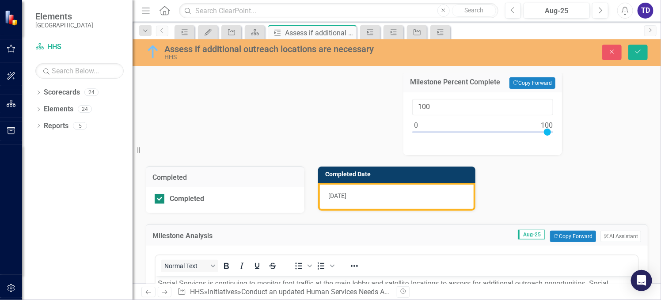
click at [160, 201] on div at bounding box center [160, 199] width 10 height 10
click at [160, 200] on input "Completed" at bounding box center [158, 197] width 6 height 6
checkbox input "false"
type input "75"
drag, startPoint x: 541, startPoint y: 132, endPoint x: 508, endPoint y: 131, distance: 33.2
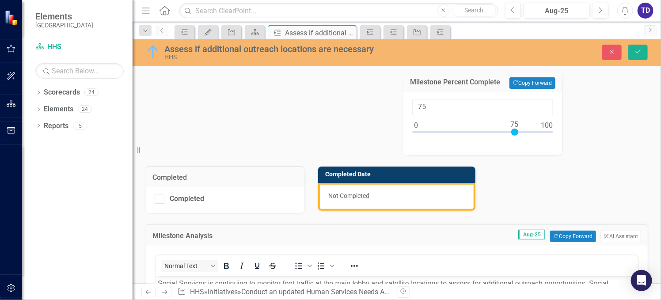
click at [512, 131] on div at bounding box center [515, 132] width 7 height 7
click at [633, 51] on button "Save" at bounding box center [638, 52] width 19 height 15
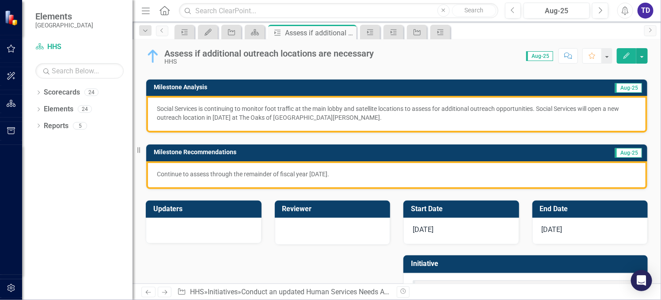
scroll to position [84, 0]
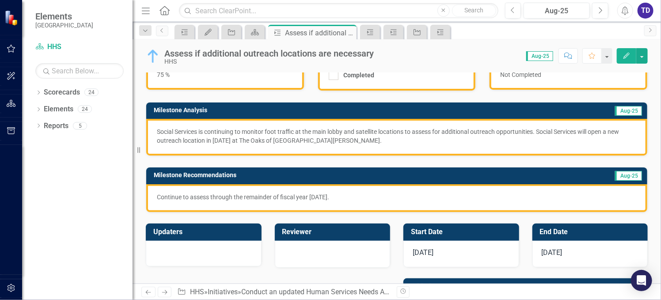
click at [424, 252] on span "[DATE]" at bounding box center [423, 252] width 21 height 8
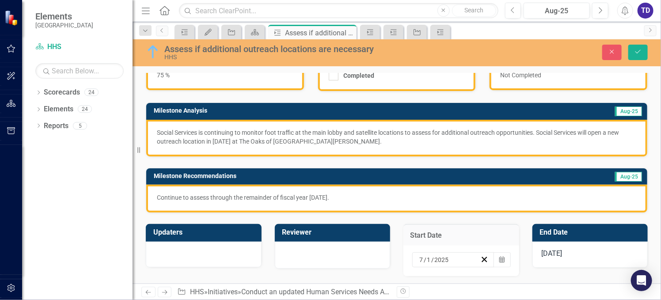
click at [506, 256] on div "[DATE] Calendar" at bounding box center [462, 261] width 116 height 31
click at [500, 257] on icon "button" at bounding box center [502, 259] width 5 height 6
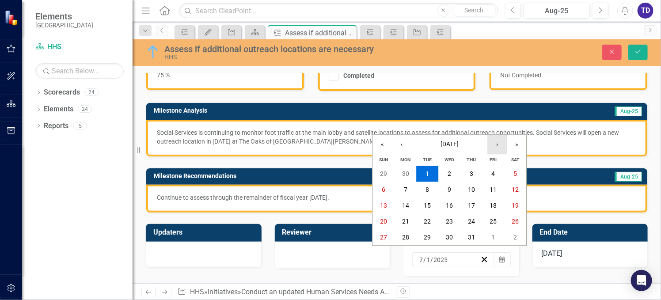
click at [497, 148] on button "›" at bounding box center [497, 144] width 19 height 19
click at [496, 173] on button "1" at bounding box center [494, 174] width 22 height 16
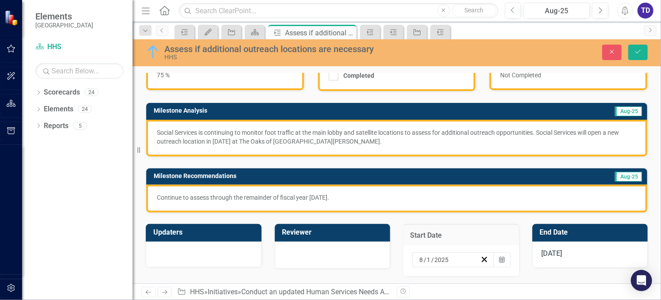
click at [578, 250] on div "[DATE]" at bounding box center [591, 255] width 116 height 27
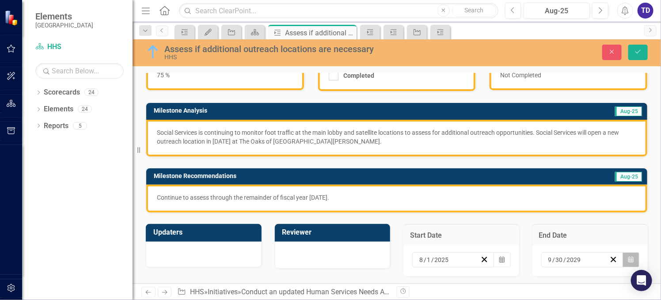
click at [628, 257] on button "Calendar" at bounding box center [631, 259] width 17 height 15
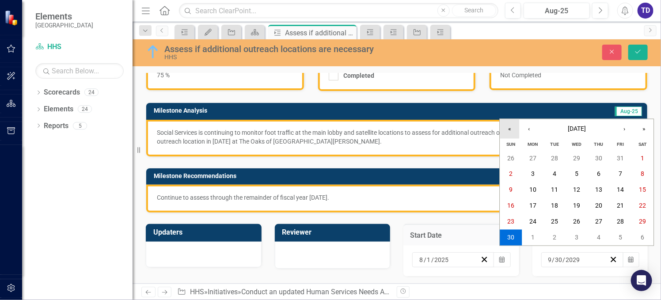
click at [511, 129] on button "«" at bounding box center [510, 128] width 19 height 19
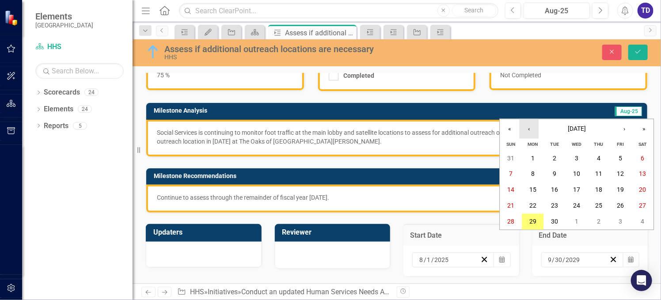
click at [529, 130] on button "‹" at bounding box center [529, 128] width 19 height 19
click at [515, 238] on button "31" at bounding box center [512, 238] width 22 height 16
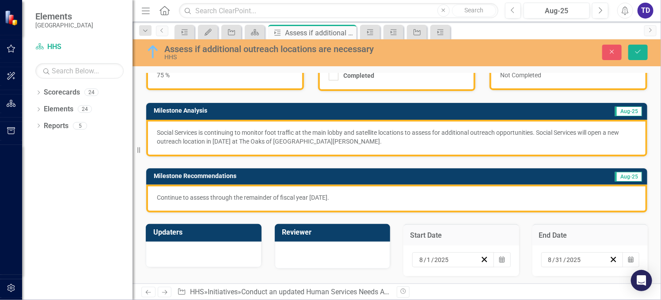
click at [649, 50] on div "Close Save" at bounding box center [551, 52] width 207 height 15
click at [643, 49] on button "Save" at bounding box center [638, 52] width 19 height 15
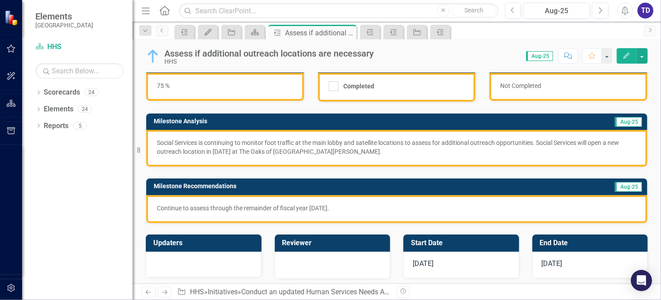
scroll to position [0, 0]
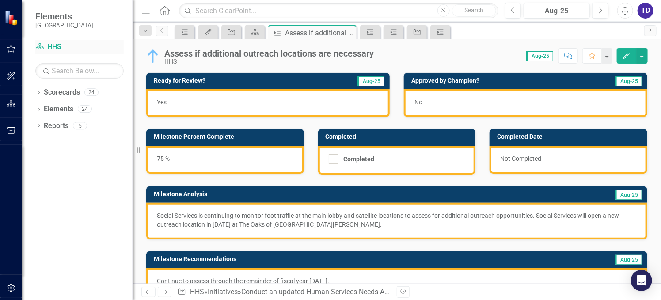
click at [60, 47] on link "Scorecard HHS" at bounding box center [79, 47] width 88 height 10
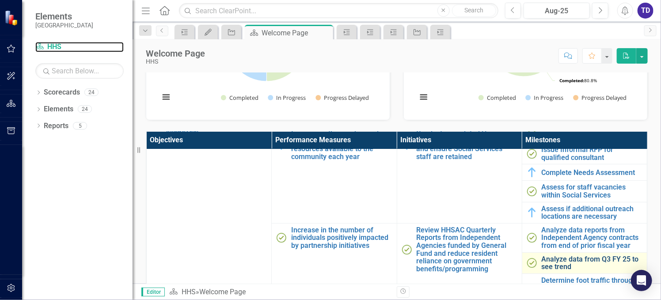
scroll to position [177, 0]
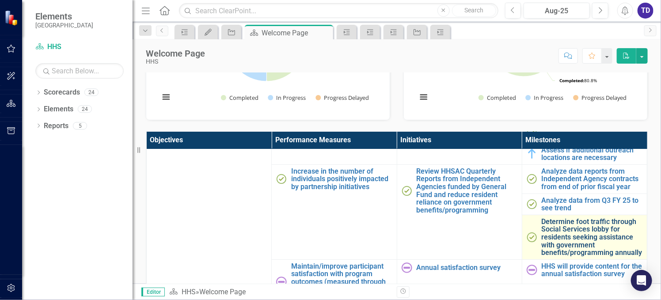
click at [562, 236] on link "Determine foot traffic through Social Services lobby for residents seeking assi…" at bounding box center [592, 237] width 101 height 39
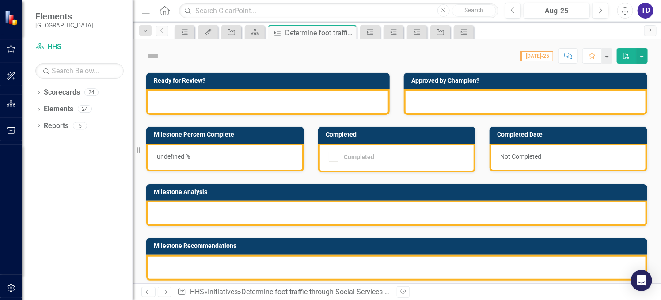
checkbox input "true"
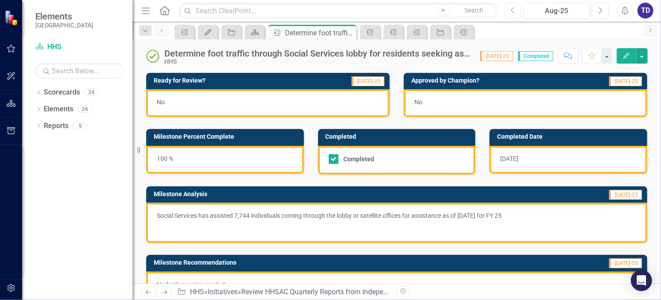
click at [511, 12] on icon "Previous" at bounding box center [513, 11] width 5 height 8
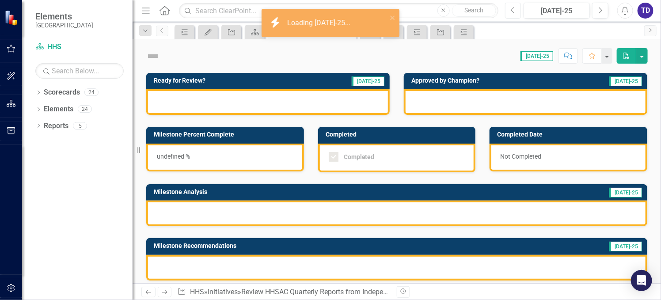
checkbox input "true"
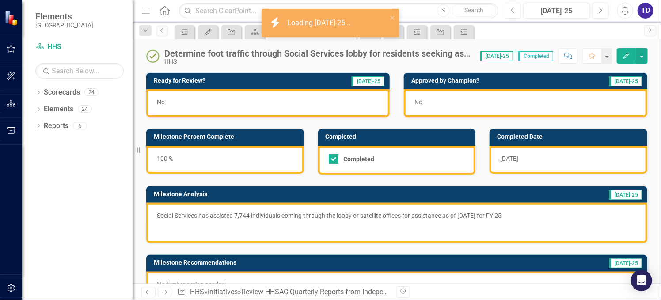
click at [511, 12] on icon "Previous" at bounding box center [513, 11] width 5 height 8
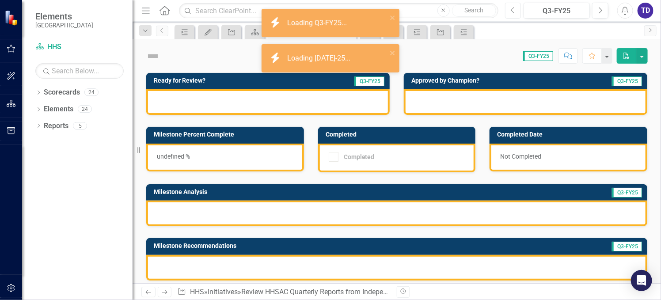
checkbox input "true"
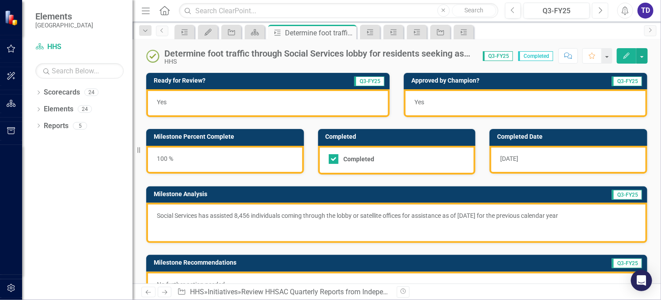
click at [604, 9] on button "Next" at bounding box center [601, 11] width 16 height 16
click at [516, 11] on button "Previous" at bounding box center [513, 11] width 16 height 16
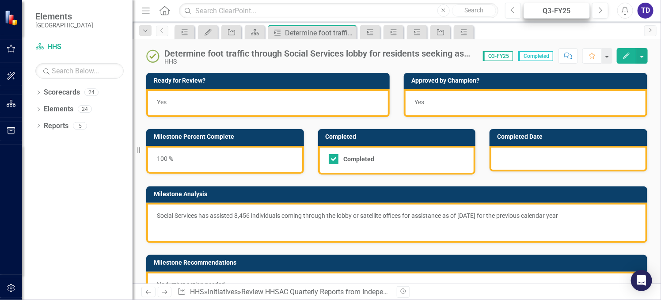
checkbox input "true"
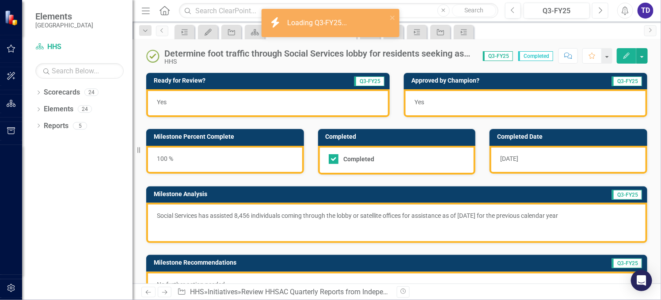
click at [600, 8] on icon "button" at bounding box center [602, 10] width 4 height 6
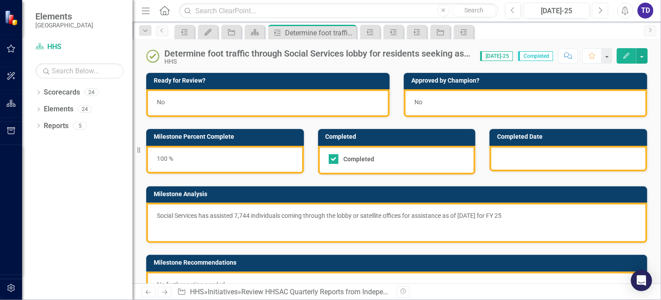
checkbox input "true"
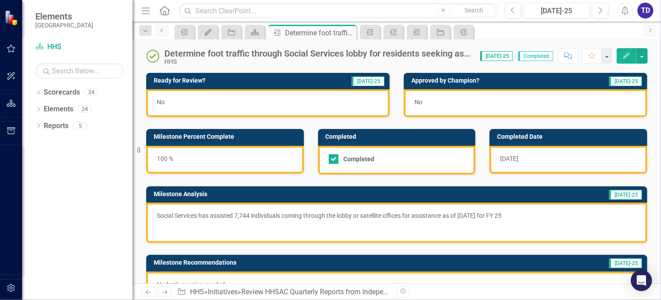
click at [466, 213] on p "Social Services has assisted 7,744 individuals coming through the lobby or sate…" at bounding box center [397, 216] width 480 height 11
click at [463, 213] on p "Social Services has assisted 7,744 individuals coming through the lobby or sate…" at bounding box center [397, 216] width 480 height 11
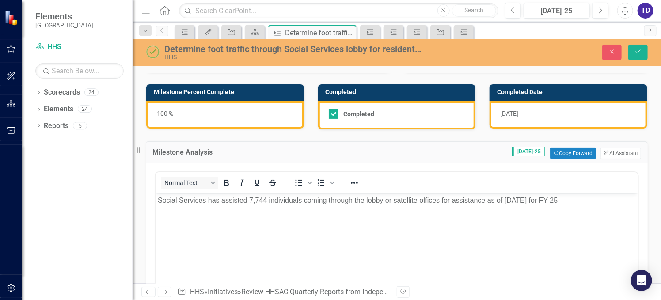
scroll to position [59, 0]
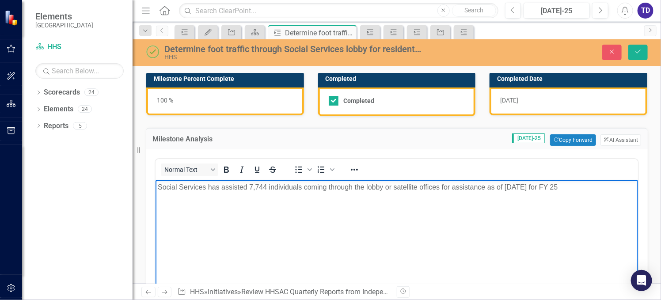
click at [502, 189] on p "Social Services has assisted 7,744 individuals coming through the lobby or sate…" at bounding box center [396, 187] width 478 height 11
click at [257, 185] on p "Social Services has assisted 7,744 individuals coming through the lobby or sate…" at bounding box center [396, 187] width 478 height 11
click at [548, 214] on body "Social Services has assisted 7,019 individuals coming through the lobby or sate…" at bounding box center [396, 246] width 483 height 133
click at [529, 103] on div "[DATE]" at bounding box center [569, 102] width 158 height 28
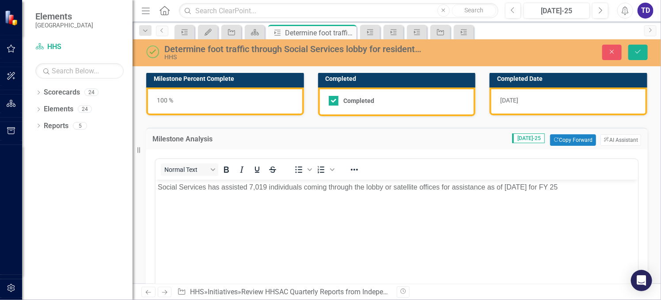
click at [529, 103] on div "[DATE]" at bounding box center [569, 102] width 158 height 28
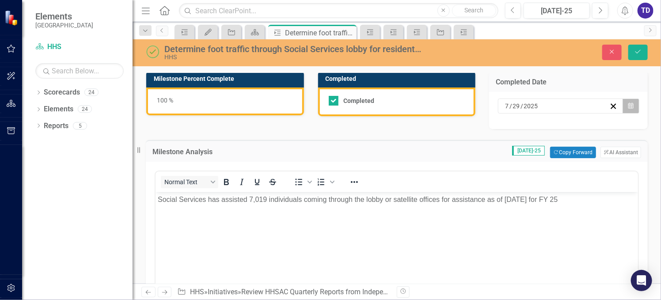
click at [629, 103] on icon "Calendar" at bounding box center [631, 106] width 5 height 6
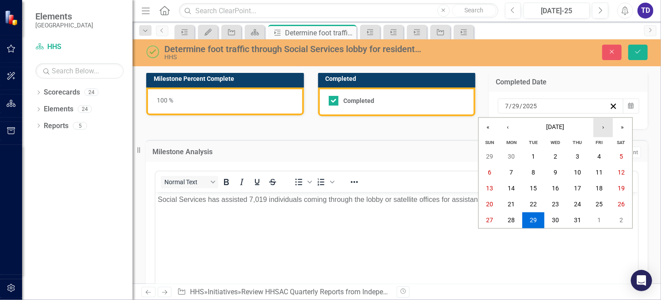
click at [604, 130] on button "›" at bounding box center [603, 127] width 19 height 19
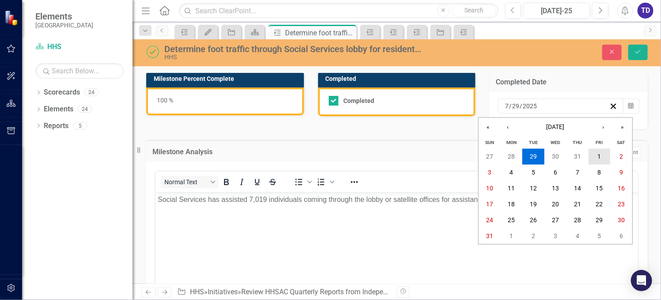
click at [600, 157] on abbr "1" at bounding box center [600, 156] width 4 height 7
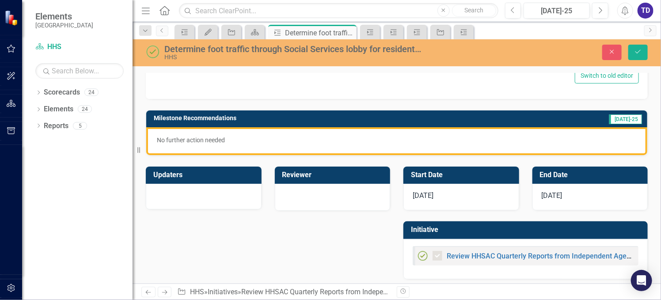
scroll to position [342, 0]
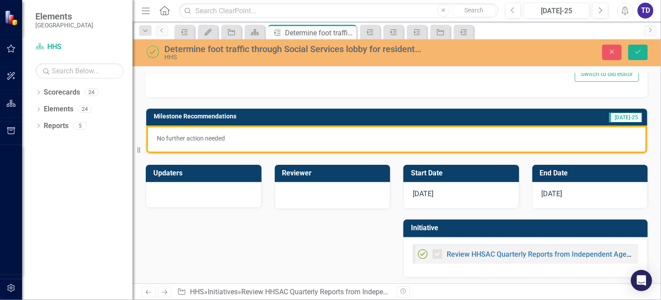
click at [440, 194] on div "[DATE]" at bounding box center [462, 195] width 116 height 27
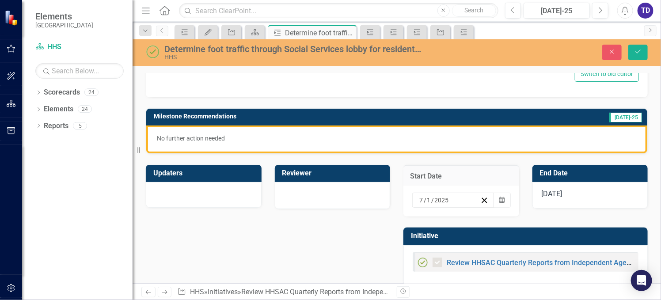
click at [560, 191] on span "[DATE]" at bounding box center [552, 194] width 21 height 8
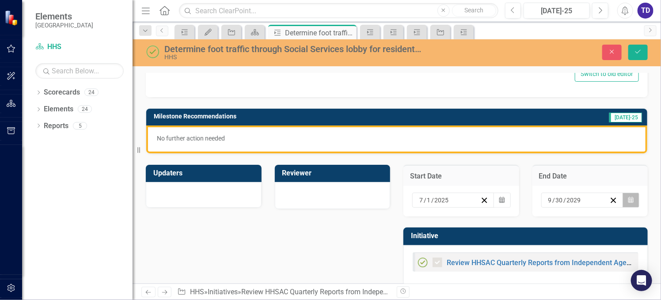
click at [629, 197] on icon "Calendar" at bounding box center [631, 200] width 5 height 6
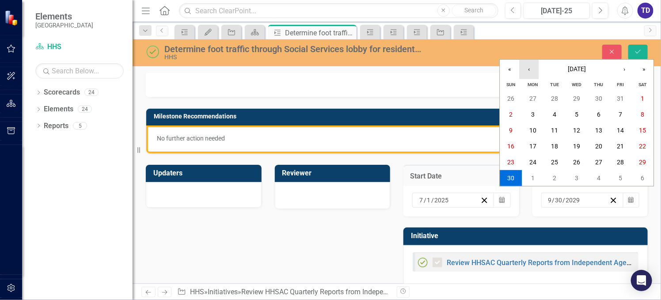
click at [532, 71] on button "‹" at bounding box center [529, 69] width 19 height 19
click at [557, 162] on abbr "31" at bounding box center [555, 162] width 7 height 7
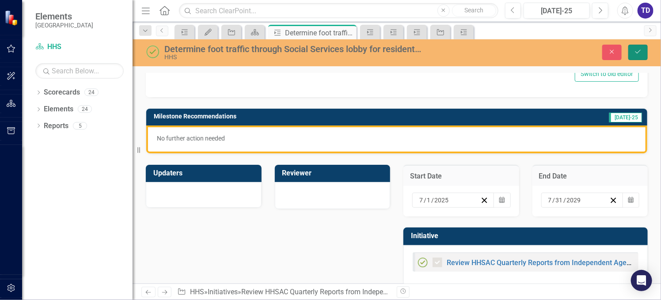
click at [634, 56] on button "Save" at bounding box center [638, 52] width 19 height 15
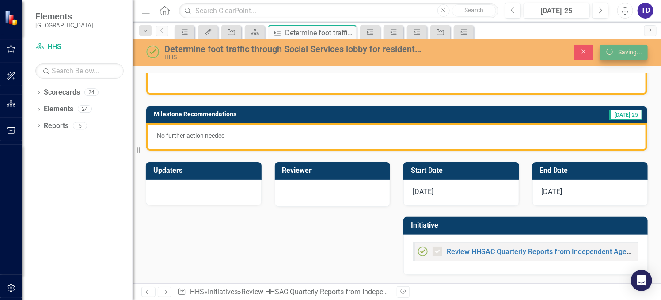
scroll to position [148, 0]
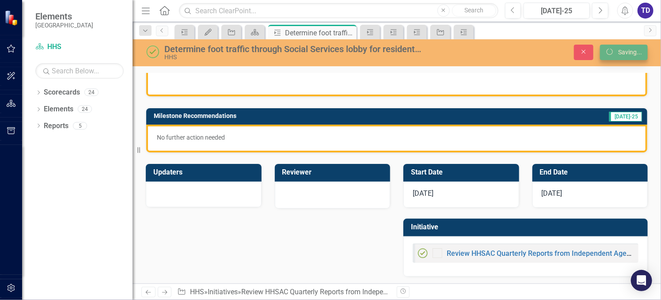
checkbox input "true"
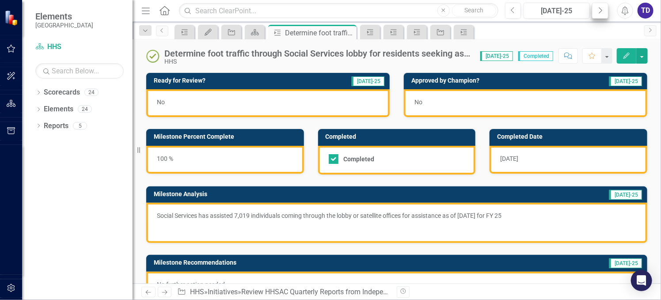
checkbox input "true"
click at [601, 12] on icon "Next" at bounding box center [600, 11] width 5 height 8
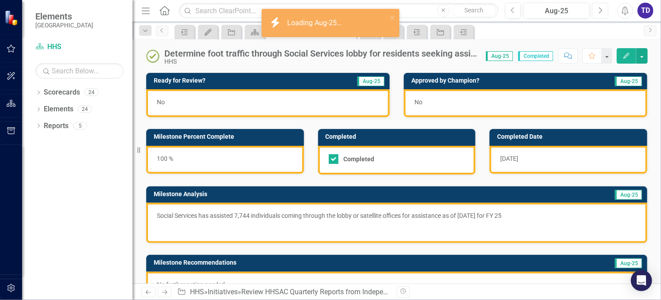
checkbox input "true"
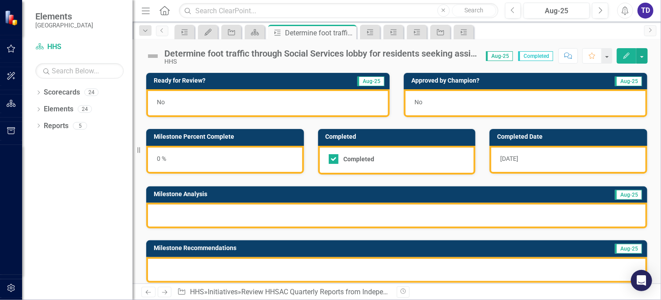
click at [505, 158] on span "[DATE]" at bounding box center [510, 158] width 18 height 7
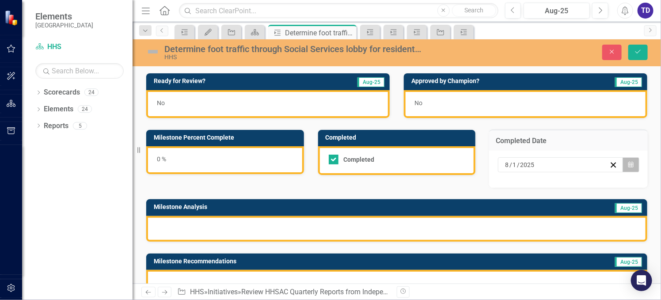
click at [629, 163] on icon "button" at bounding box center [631, 165] width 5 height 6
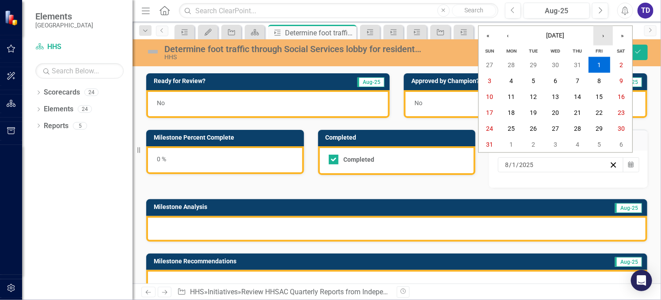
click at [604, 34] on button "›" at bounding box center [603, 35] width 19 height 19
click at [514, 130] on abbr "29" at bounding box center [511, 128] width 7 height 7
click at [514, 130] on div "Completed Date" at bounding box center [568, 141] width 159 height 22
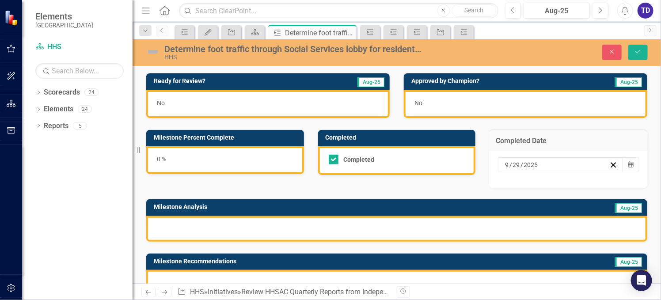
click at [287, 224] on div at bounding box center [396, 229] width 501 height 26
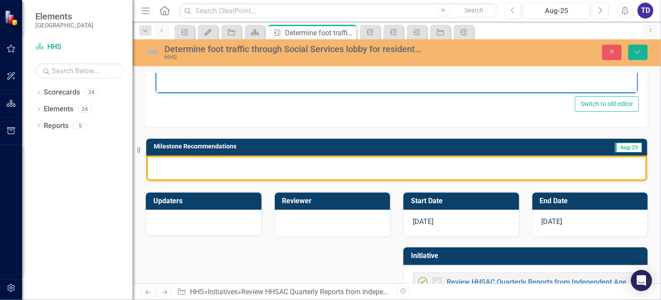
scroll to position [340, 0]
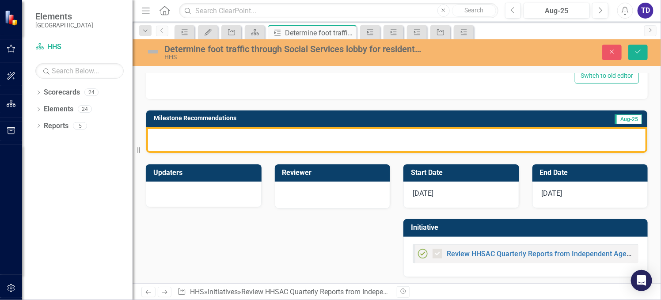
click at [422, 195] on span "[DATE]" at bounding box center [423, 193] width 21 height 8
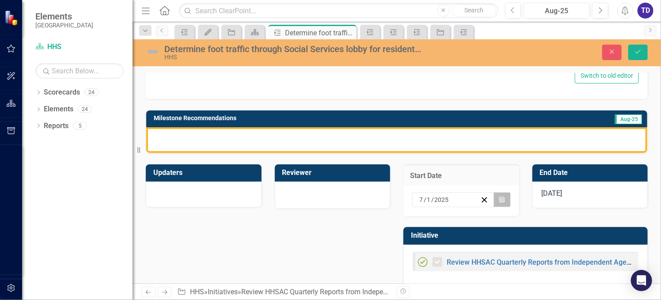
click at [500, 197] on icon "Calendar" at bounding box center [502, 200] width 5 height 6
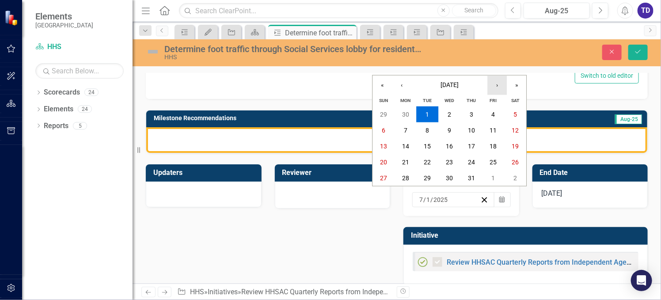
click at [496, 87] on button "›" at bounding box center [497, 85] width 19 height 19
click at [493, 114] on abbr "1" at bounding box center [494, 114] width 4 height 7
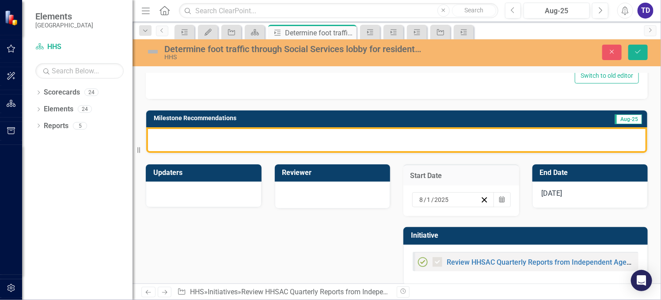
click at [560, 194] on span "[DATE]" at bounding box center [552, 193] width 21 height 8
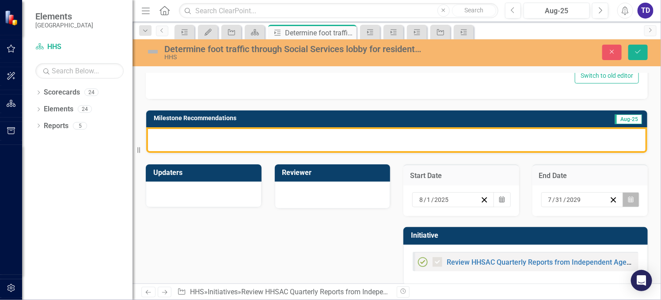
click at [628, 199] on button "Calendar" at bounding box center [631, 199] width 17 height 15
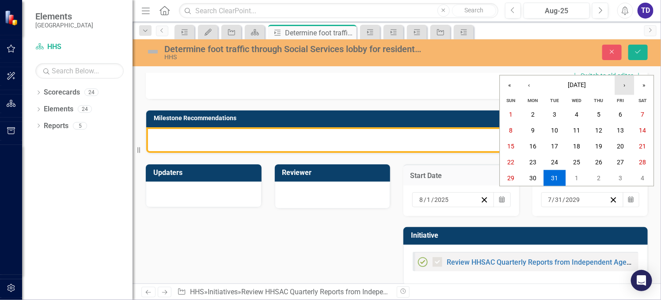
click at [621, 88] on button "›" at bounding box center [624, 85] width 19 height 19
click at [620, 180] on abbr "31" at bounding box center [621, 178] width 7 height 7
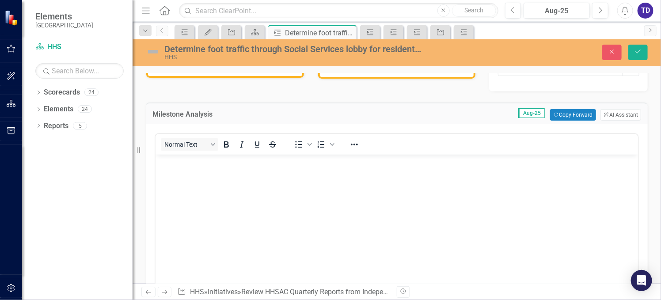
scroll to position [0, 0]
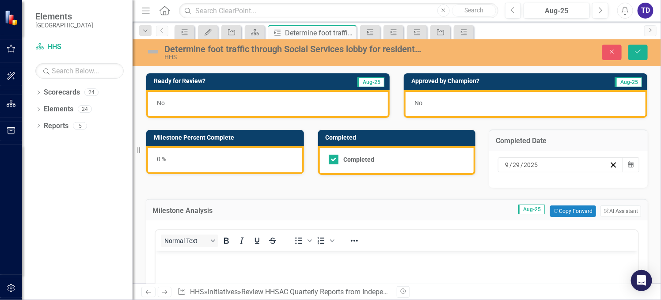
click at [195, 164] on div "0 %" at bounding box center [225, 160] width 158 height 28
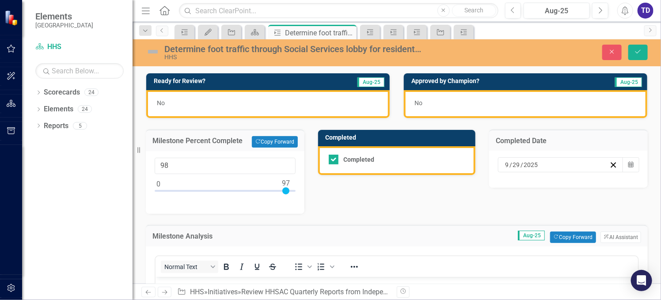
type input "100"
drag, startPoint x: 158, startPoint y: 189, endPoint x: 311, endPoint y: 190, distance: 153.0
click at [311, 190] on div "Ready for Review? Aug-25 No Approved by Champion? Aug-25 No Milestone Percent C…" at bounding box center [397, 291] width 516 height 458
click at [270, 109] on div "No" at bounding box center [268, 104] width 244 height 28
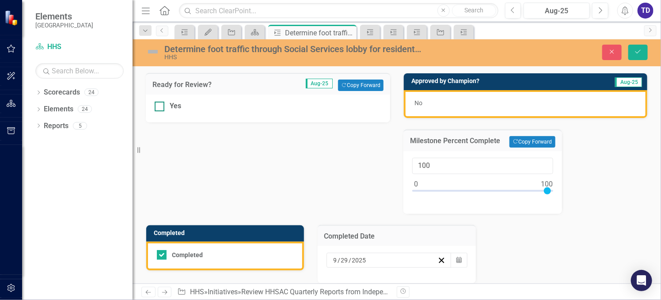
click at [157, 106] on input "Yes" at bounding box center [158, 105] width 6 height 6
checkbox input "true"
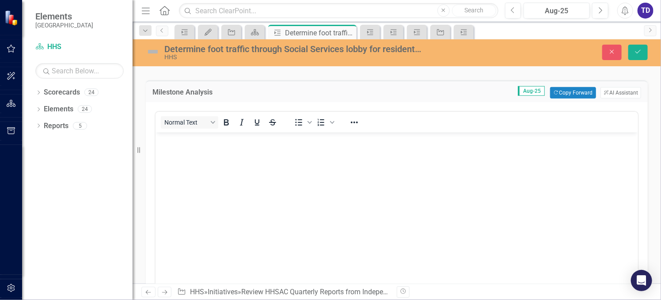
scroll to position [236, 0]
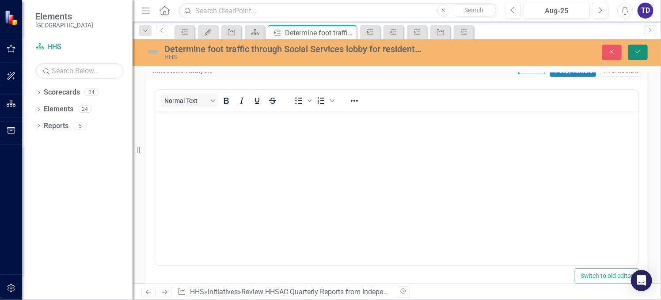
click at [634, 54] on button "Save" at bounding box center [638, 52] width 19 height 15
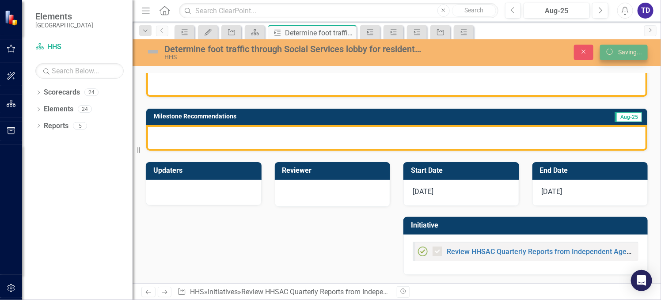
scroll to position [130, 0]
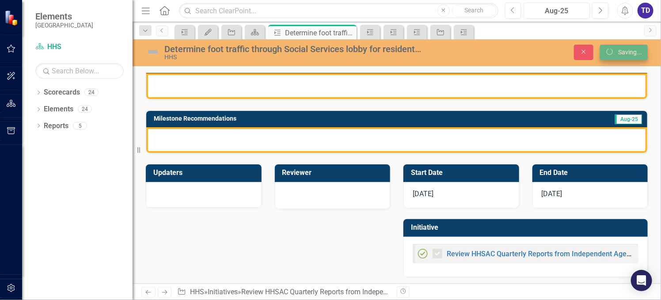
checkbox input "true"
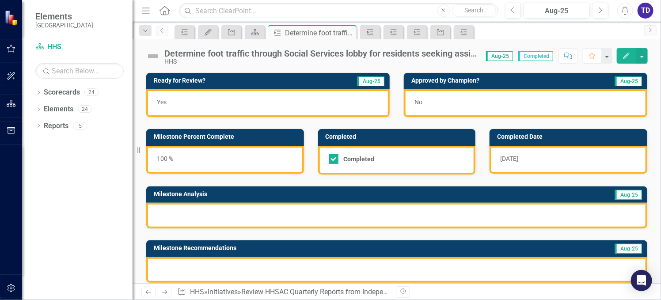
checkbox input "true"
click at [513, 11] on icon "Previous" at bounding box center [513, 11] width 5 height 8
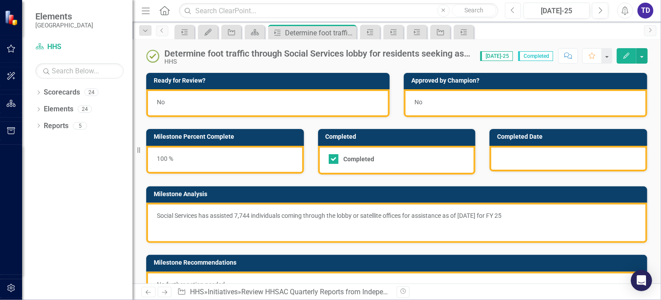
checkbox input "true"
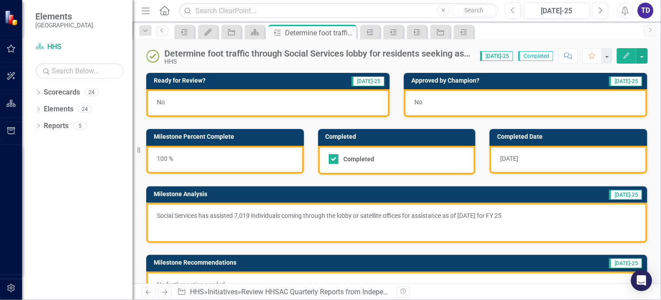
click at [601, 11] on icon "button" at bounding box center [602, 10] width 4 height 6
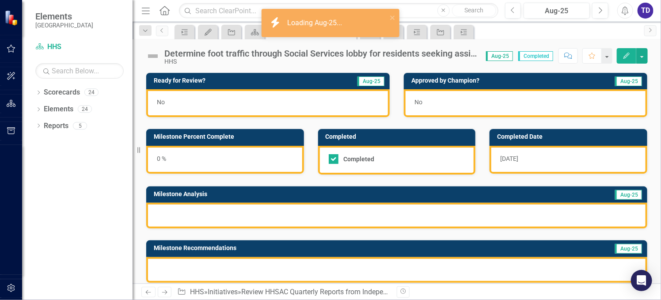
click at [246, 213] on div at bounding box center [396, 216] width 501 height 26
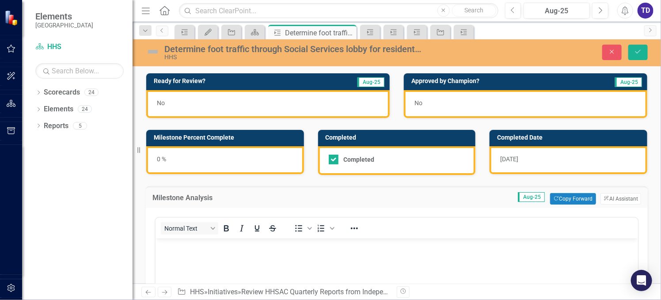
click at [232, 268] on body "Rich Text Area. Press ALT-0 for help." at bounding box center [396, 305] width 483 height 133
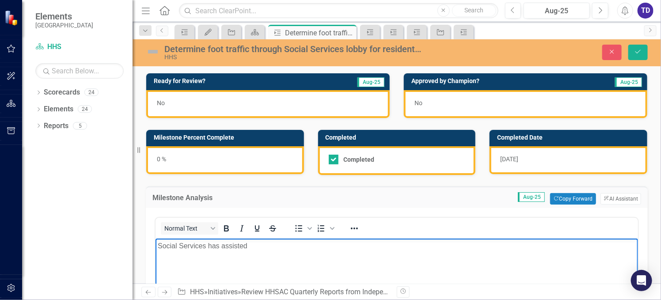
click at [256, 245] on p "Social Services has assisted" at bounding box center [396, 246] width 478 height 11
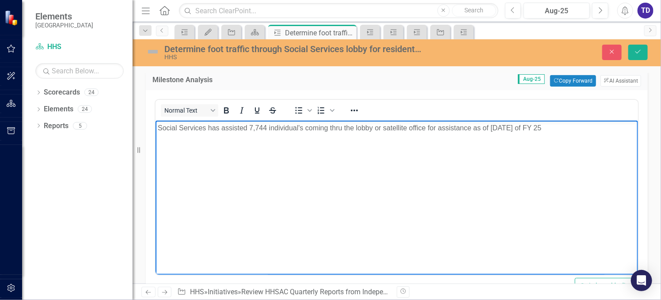
scroll to position [236, 0]
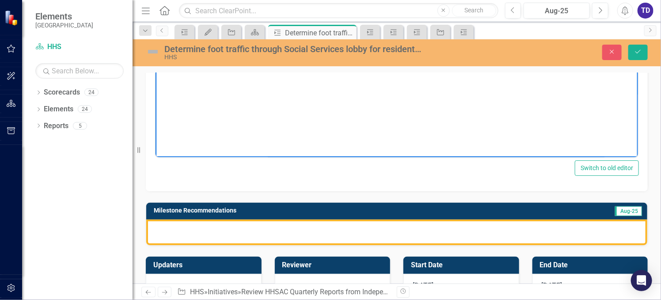
click at [362, 228] on div at bounding box center [396, 233] width 501 height 26
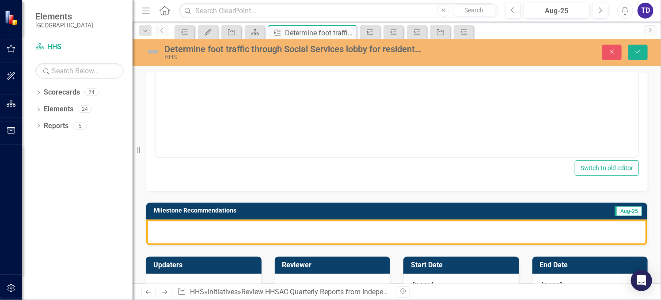
click at [362, 228] on div at bounding box center [396, 233] width 501 height 26
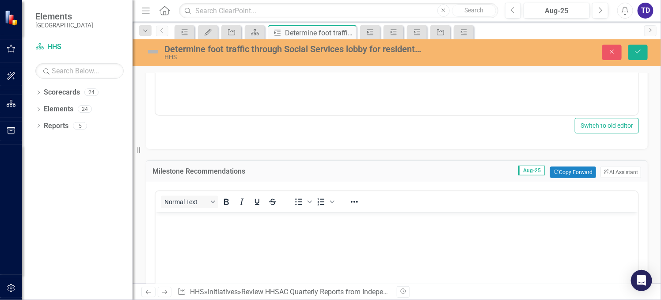
scroll to position [294, 0]
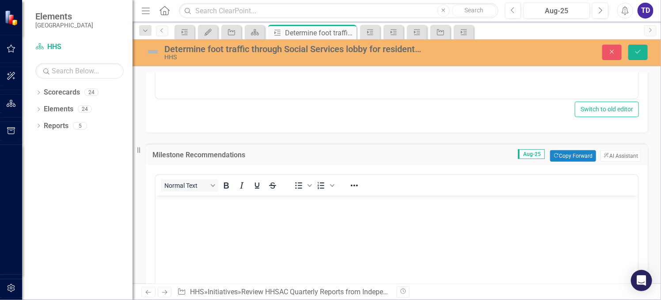
click at [259, 244] on body "Rich Text Area. Press ALT-0 for help." at bounding box center [396, 262] width 483 height 133
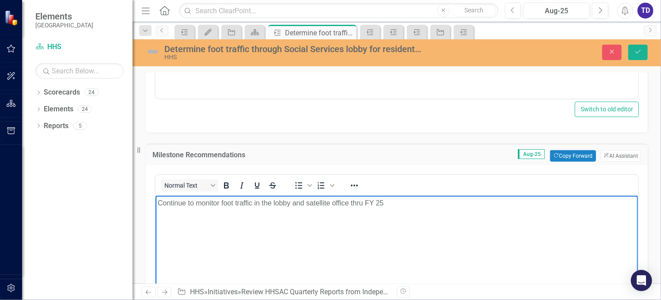
click at [407, 208] on p "Continue to monitor foot traffic in the lobby and satellite office thru FY 25" at bounding box center [396, 203] width 478 height 11
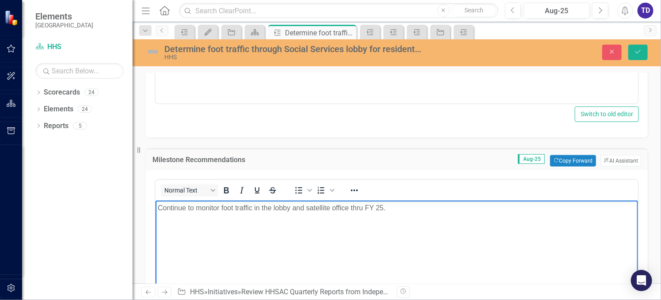
scroll to position [289, 0]
drag, startPoint x: 396, startPoint y: 212, endPoint x: 156, endPoint y: 217, distance: 240.6
click at [156, 217] on body "Continue to monitor foot traffic in the lobby and satellite office thru FY 25." at bounding box center [396, 267] width 483 height 133
copy p "Continue to monitor foot traffic in the lobby and satellite office thru FY 25."
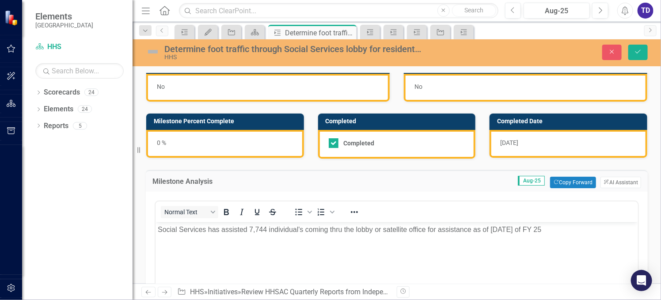
scroll to position [0, 0]
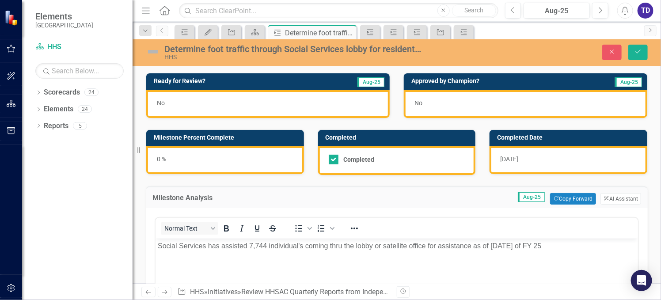
click at [198, 158] on div "0 %" at bounding box center [225, 160] width 158 height 28
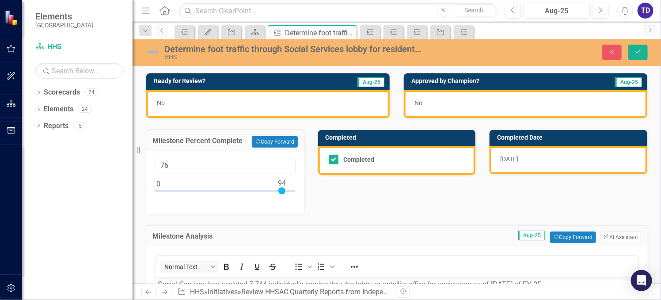
type input "100"
drag, startPoint x: 157, startPoint y: 188, endPoint x: 329, endPoint y: 180, distance: 172.6
click at [203, 108] on div "No" at bounding box center [268, 104] width 244 height 28
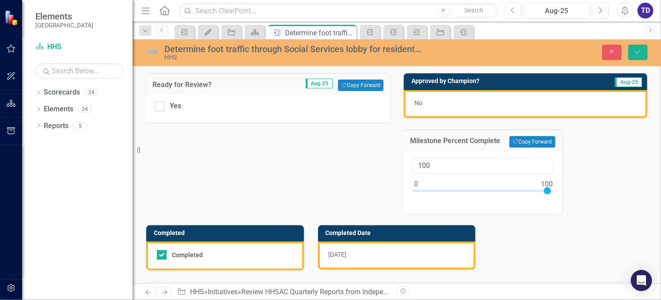
click at [154, 107] on div "Yes" at bounding box center [268, 109] width 245 height 28
click at [153, 106] on div "Yes" at bounding box center [268, 109] width 245 height 28
click at [160, 107] on div at bounding box center [160, 107] width 10 height 10
click at [160, 107] on input "Yes" at bounding box center [158, 105] width 6 height 6
checkbox input "true"
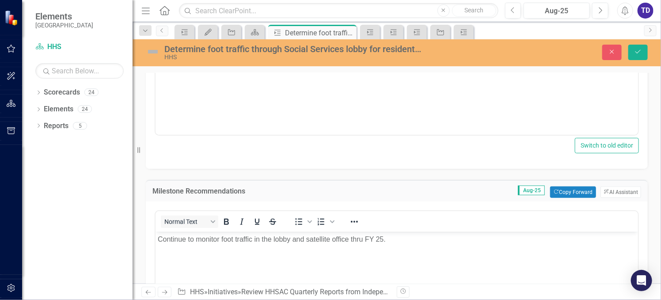
scroll to position [413, 0]
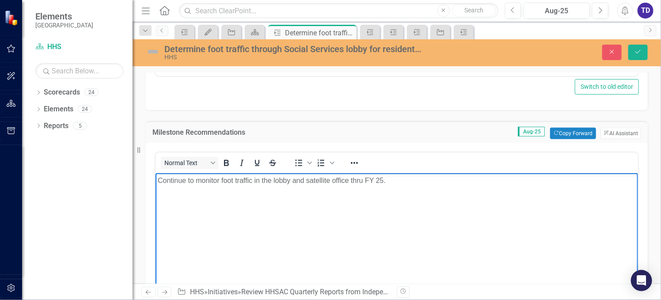
click at [275, 221] on body "Continue to monitor foot traffic in the lobby and satellite office thru FY 25." at bounding box center [396, 239] width 483 height 133
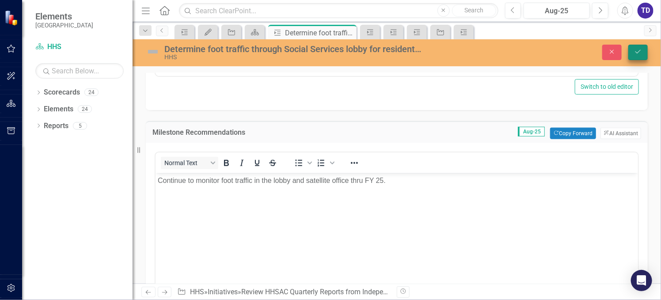
click at [638, 56] on button "Save" at bounding box center [638, 52] width 19 height 15
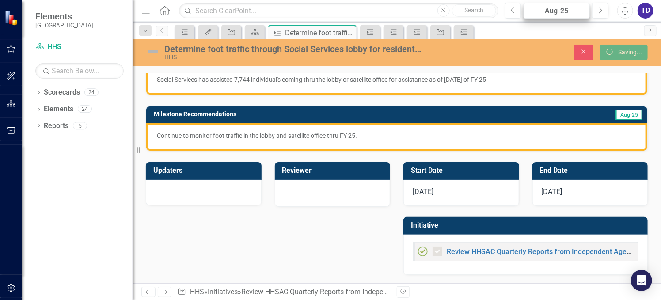
scroll to position [135, 0]
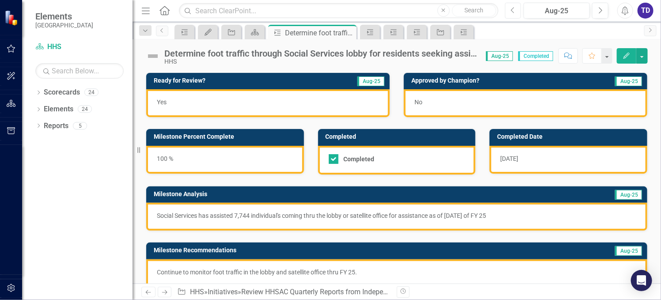
click at [510, 13] on button "Previous" at bounding box center [513, 11] width 16 height 16
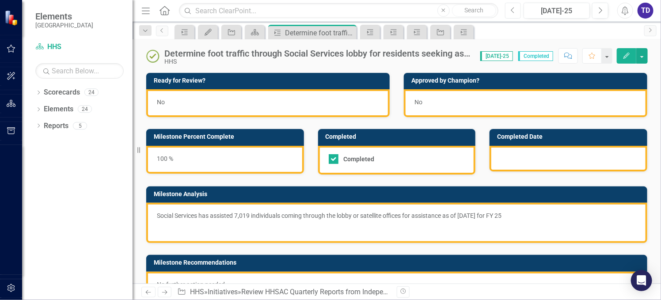
checkbox input "true"
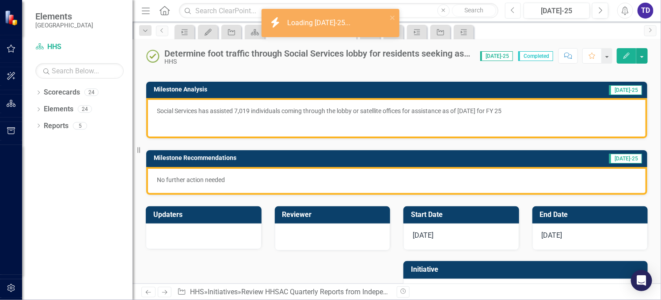
scroll to position [118, 0]
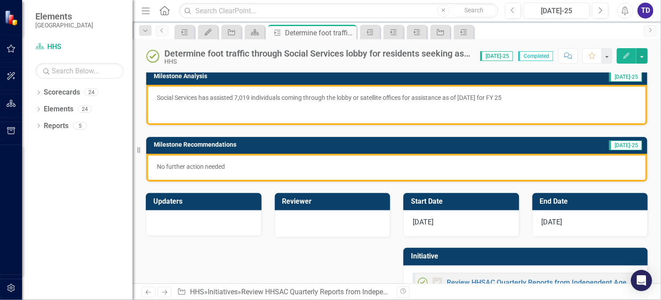
click at [233, 168] on p "No further action needed" at bounding box center [397, 166] width 480 height 9
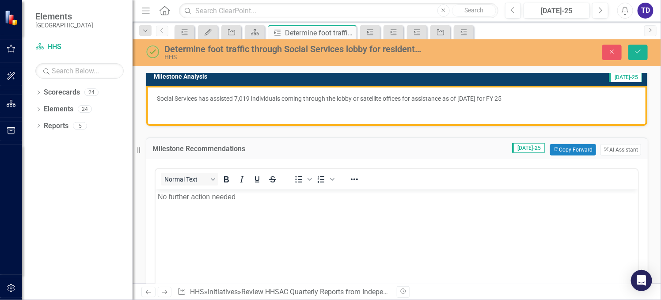
scroll to position [0, 0]
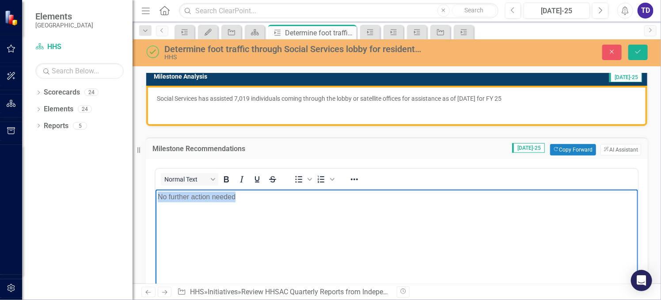
drag, startPoint x: 238, startPoint y: 200, endPoint x: 305, endPoint y: 388, distance: 200.0
click at [155, 200] on html "No further action needed" at bounding box center [396, 255] width 483 height 133
paste body "Rich Text Area. Press ALT-0 for help."
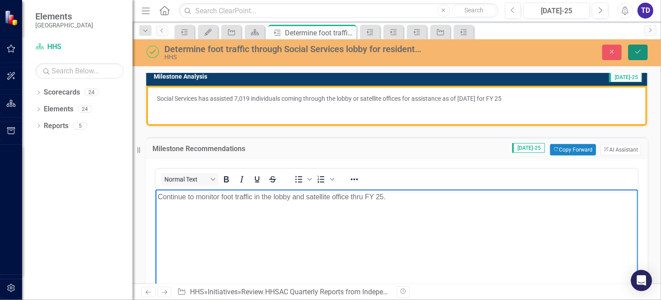
click at [632, 52] on button "Save" at bounding box center [638, 52] width 19 height 15
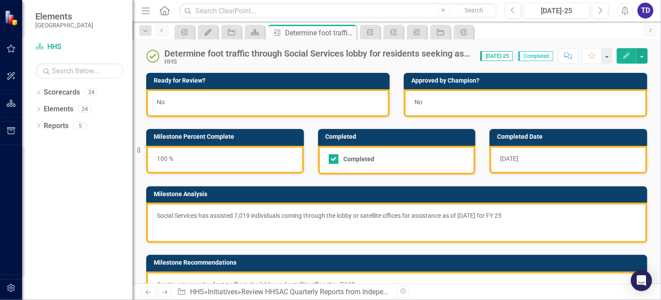
checkbox input "true"
click at [602, 12] on icon "Next" at bounding box center [600, 11] width 5 height 8
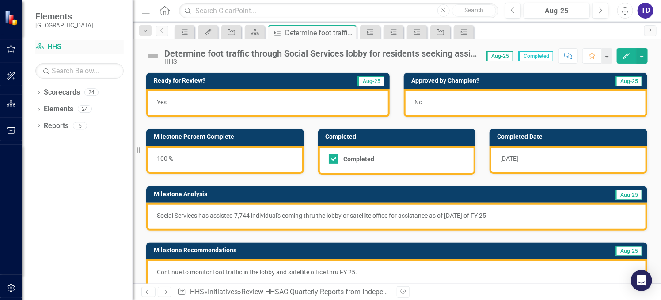
click at [57, 43] on link "Scorecard HHS" at bounding box center [79, 47] width 88 height 10
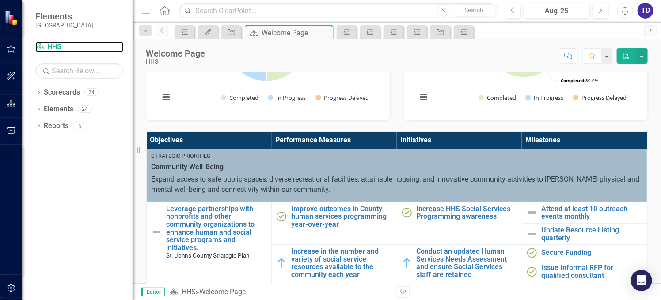
scroll to position [177, 0]
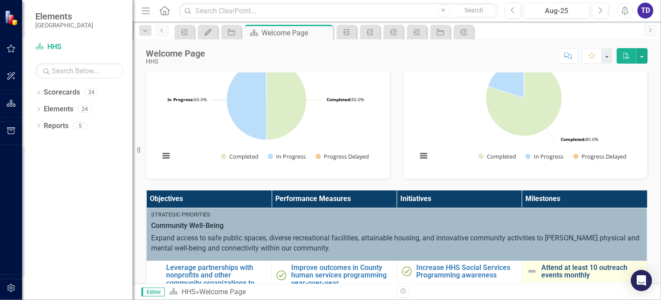
click at [561, 273] on link "Attend at least 10 outreach events monthly" at bounding box center [592, 271] width 101 height 15
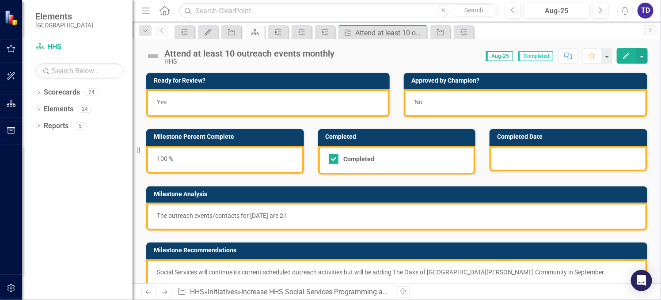
checkbox input "true"
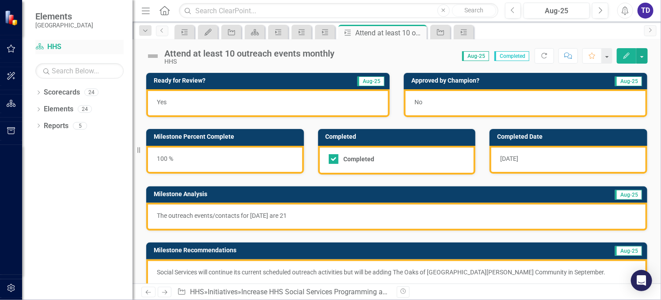
click at [62, 42] on link "Scorecard HHS" at bounding box center [79, 47] width 88 height 10
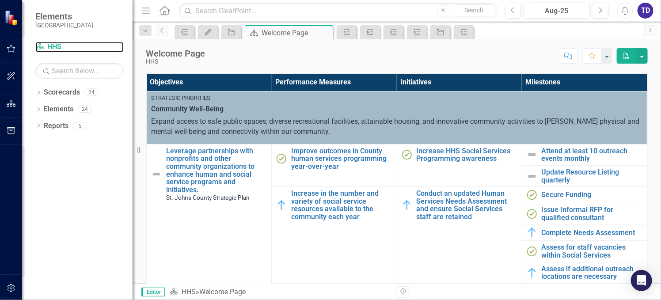
scroll to position [294, 0]
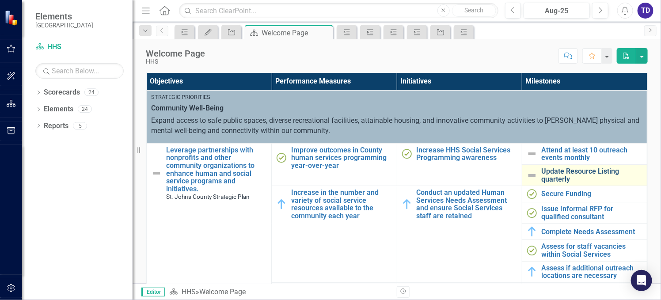
click at [551, 174] on link "Update Resource Listing quarterly" at bounding box center [592, 175] width 101 height 15
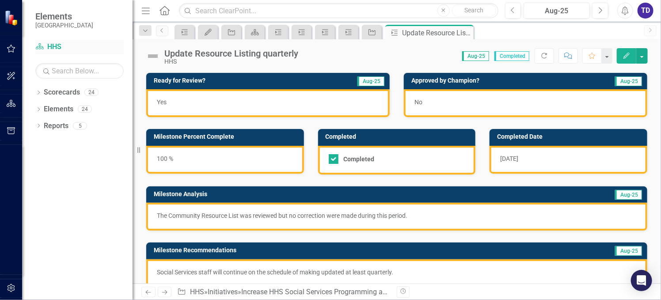
click at [52, 44] on link "Scorecard HHS" at bounding box center [79, 47] width 88 height 10
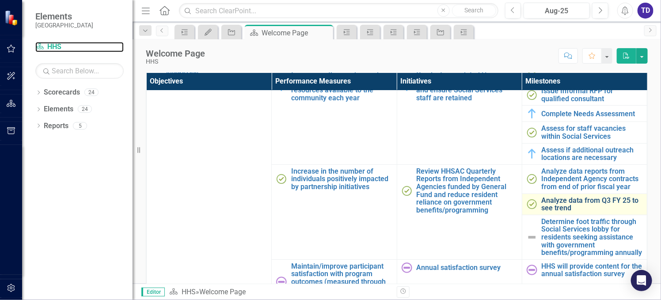
scroll to position [177, 0]
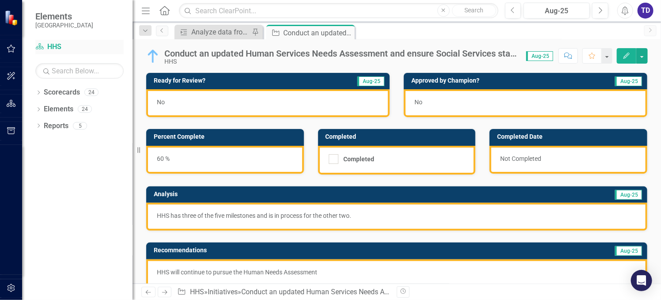
click at [50, 44] on link "Scorecard HHS" at bounding box center [79, 47] width 88 height 10
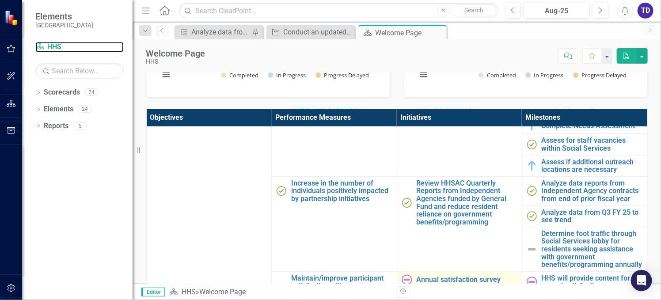
scroll to position [118, 0]
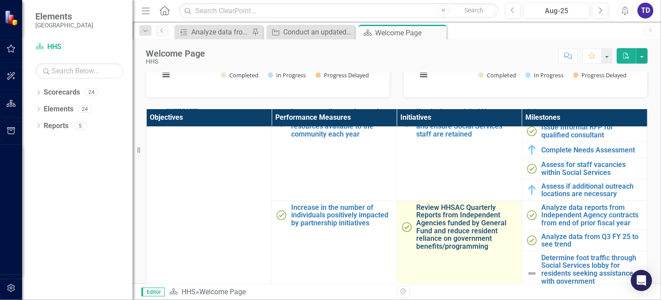
click at [460, 224] on link "Review HHSAC Quarterly Reports from Independent Agencies funded by General Fund…" at bounding box center [467, 227] width 101 height 47
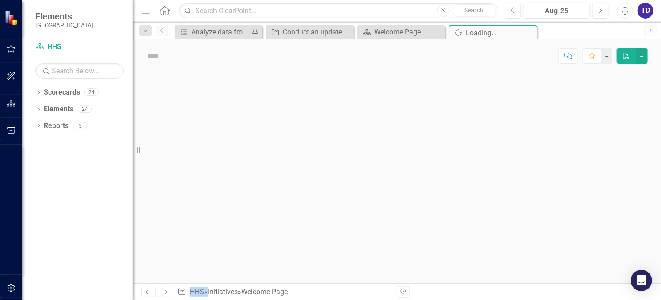
click at [460, 224] on div at bounding box center [397, 178] width 529 height 211
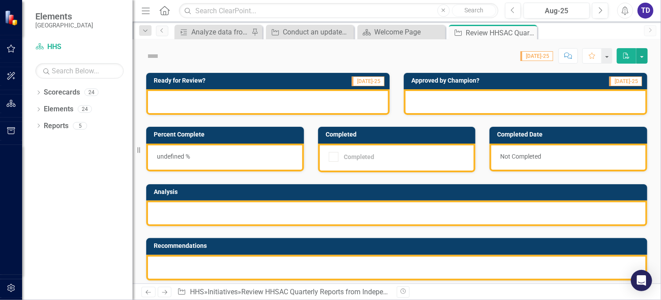
checkbox input "true"
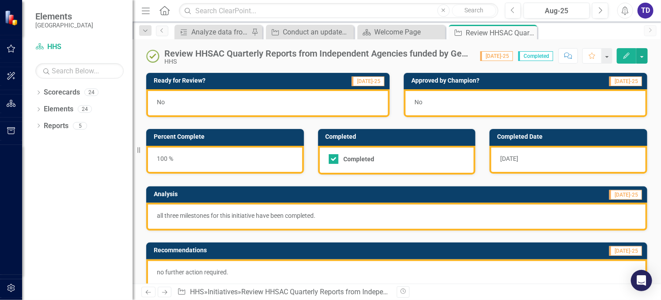
click at [420, 49] on div "Review HHSAC Quarterly Reports from Independent Agencies funded by General Fund…" at bounding box center [317, 54] width 307 height 10
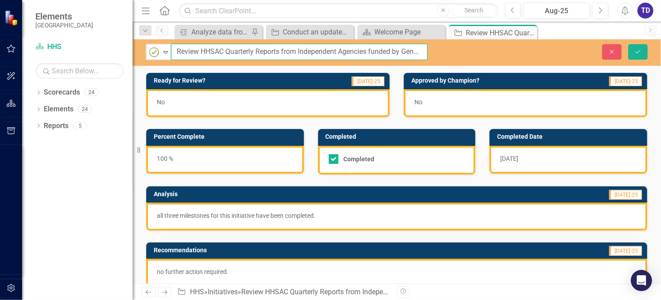
click at [402, 57] on input "Review HHSAC Quarterly Reports from Independent Agencies funded by General Fund…" at bounding box center [299, 52] width 257 height 16
click at [64, 190] on div "Dropdown Scorecards 24 Dropdown St. Johns County Strategic Plan Animal Control …" at bounding box center [77, 192] width 111 height 215
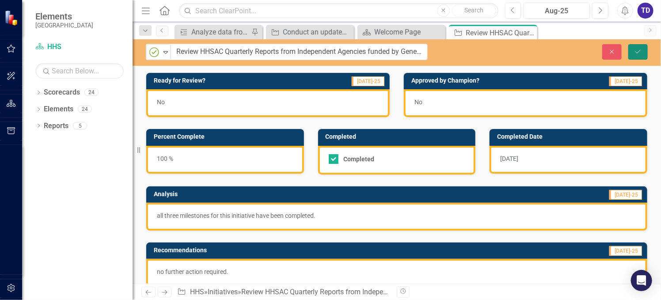
drag, startPoint x: 643, startPoint y: 50, endPoint x: 638, endPoint y: 48, distance: 5.0
click at [638, 49] on button "Save" at bounding box center [638, 51] width 19 height 15
